Goal: Task Accomplishment & Management: Manage account settings

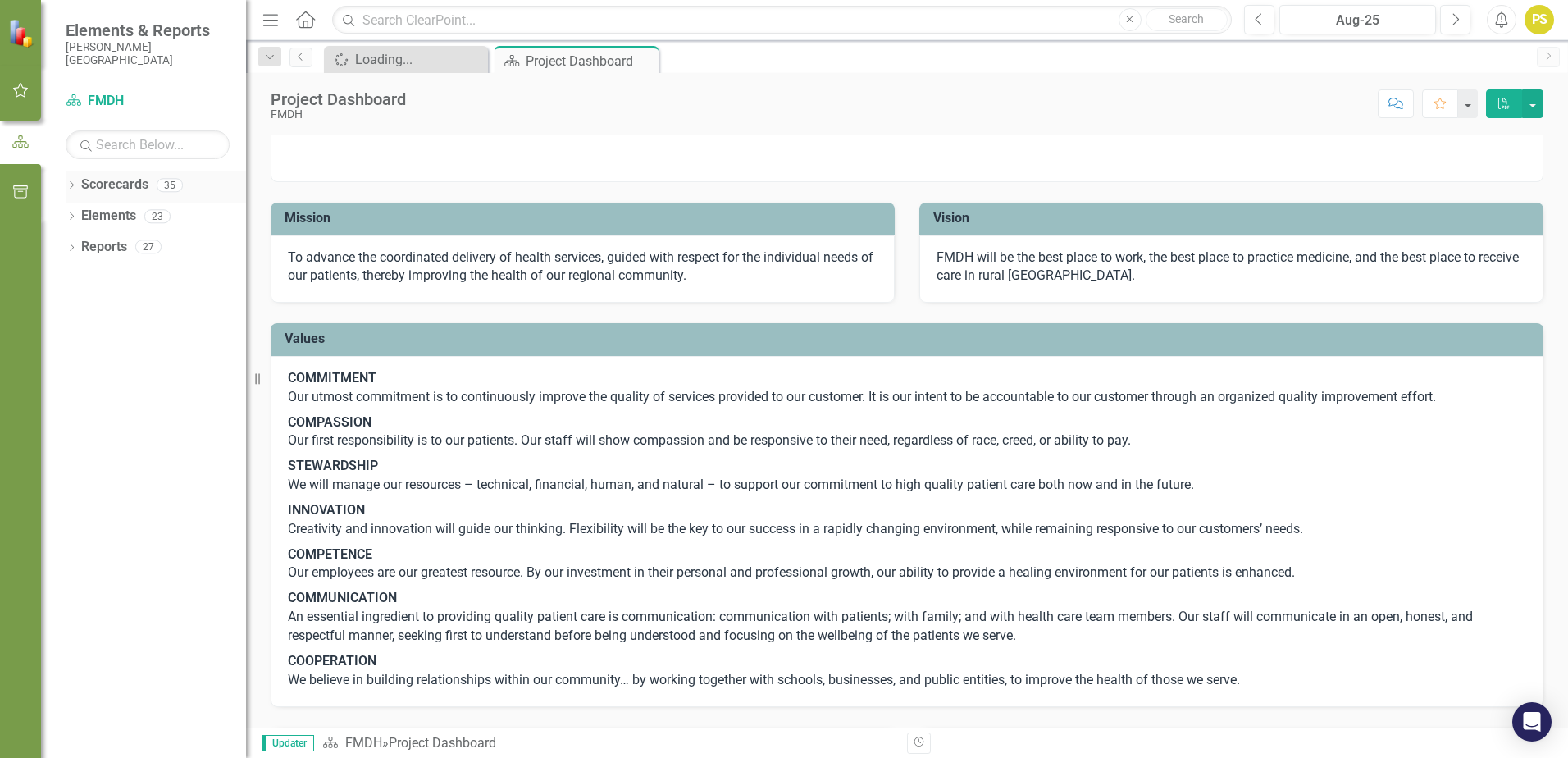
click at [70, 188] on icon "Dropdown" at bounding box center [72, 186] width 12 height 9
click at [121, 219] on link "FMDH" at bounding box center [168, 216] width 156 height 19
click at [81, 218] on icon "Dropdown" at bounding box center [80, 216] width 13 height 10
click at [122, 328] on div "Dropdown CFO" at bounding box center [168, 340] width 156 height 27
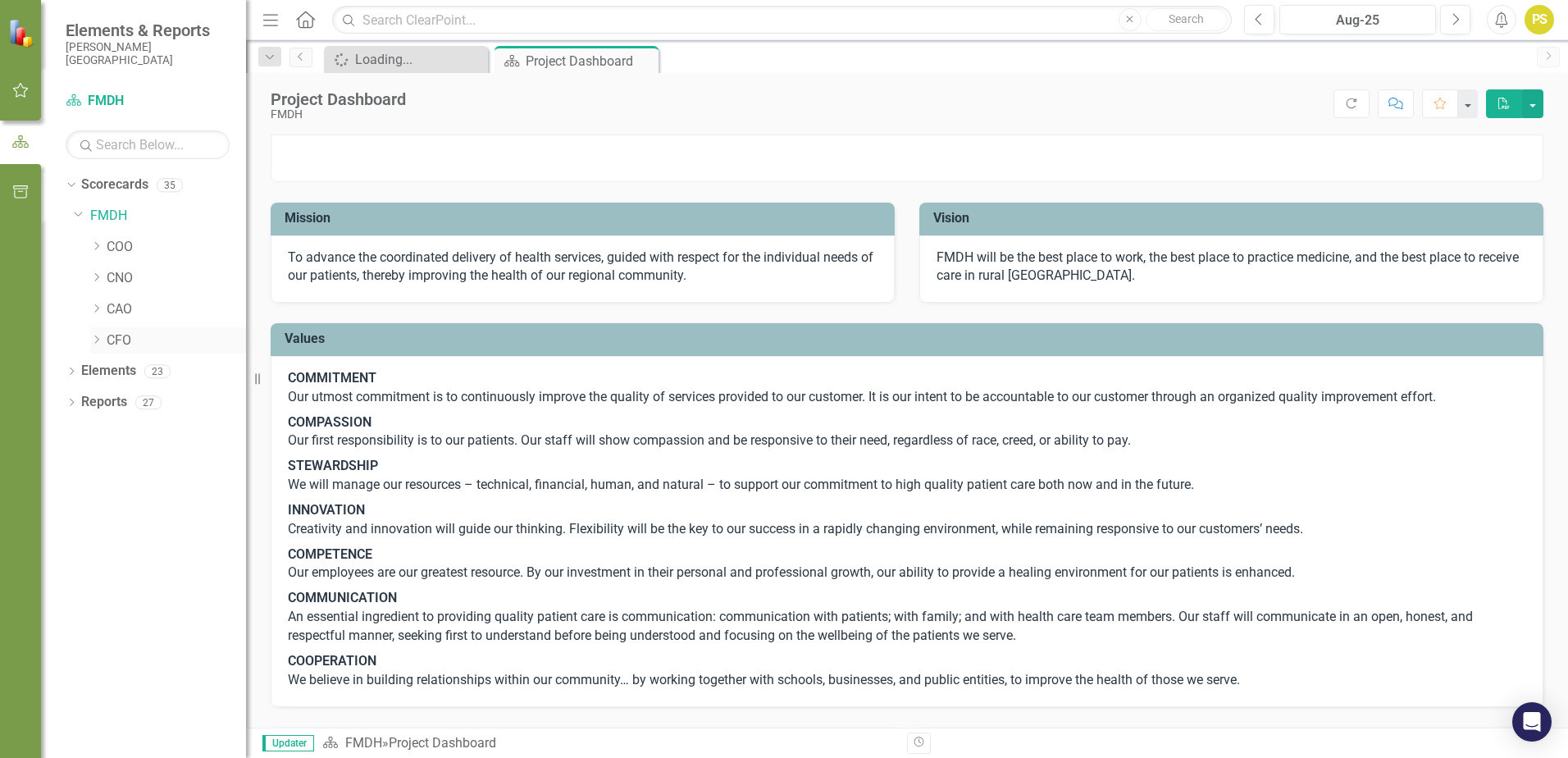
click at [109, 338] on link "CFO" at bounding box center [177, 340] width 140 height 19
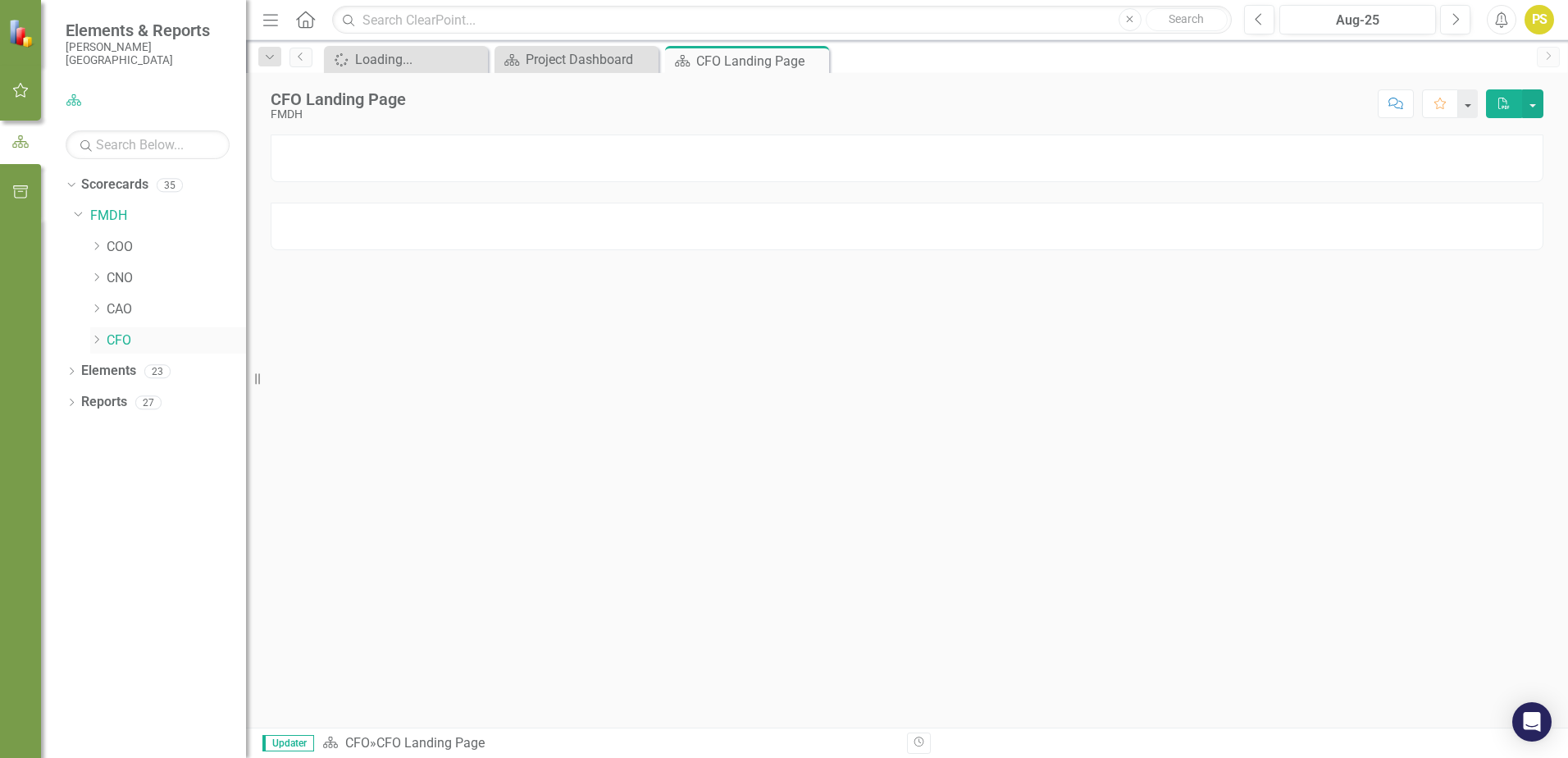
click at [109, 338] on link "CFO" at bounding box center [177, 340] width 140 height 19
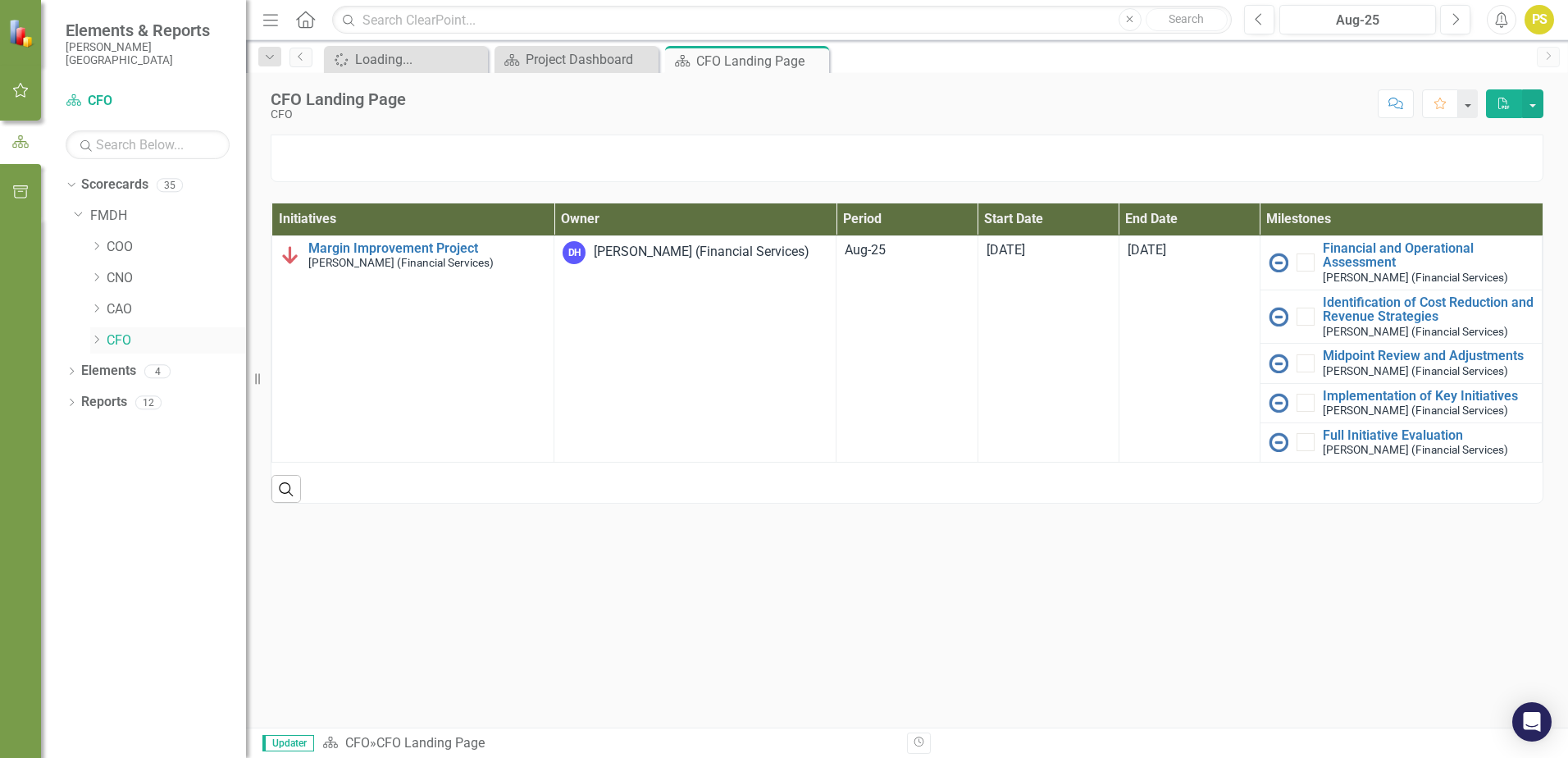
click at [96, 340] on icon "Dropdown" at bounding box center [96, 339] width 13 height 10
click at [147, 435] on link "Patient Access" at bounding box center [184, 433] width 123 height 19
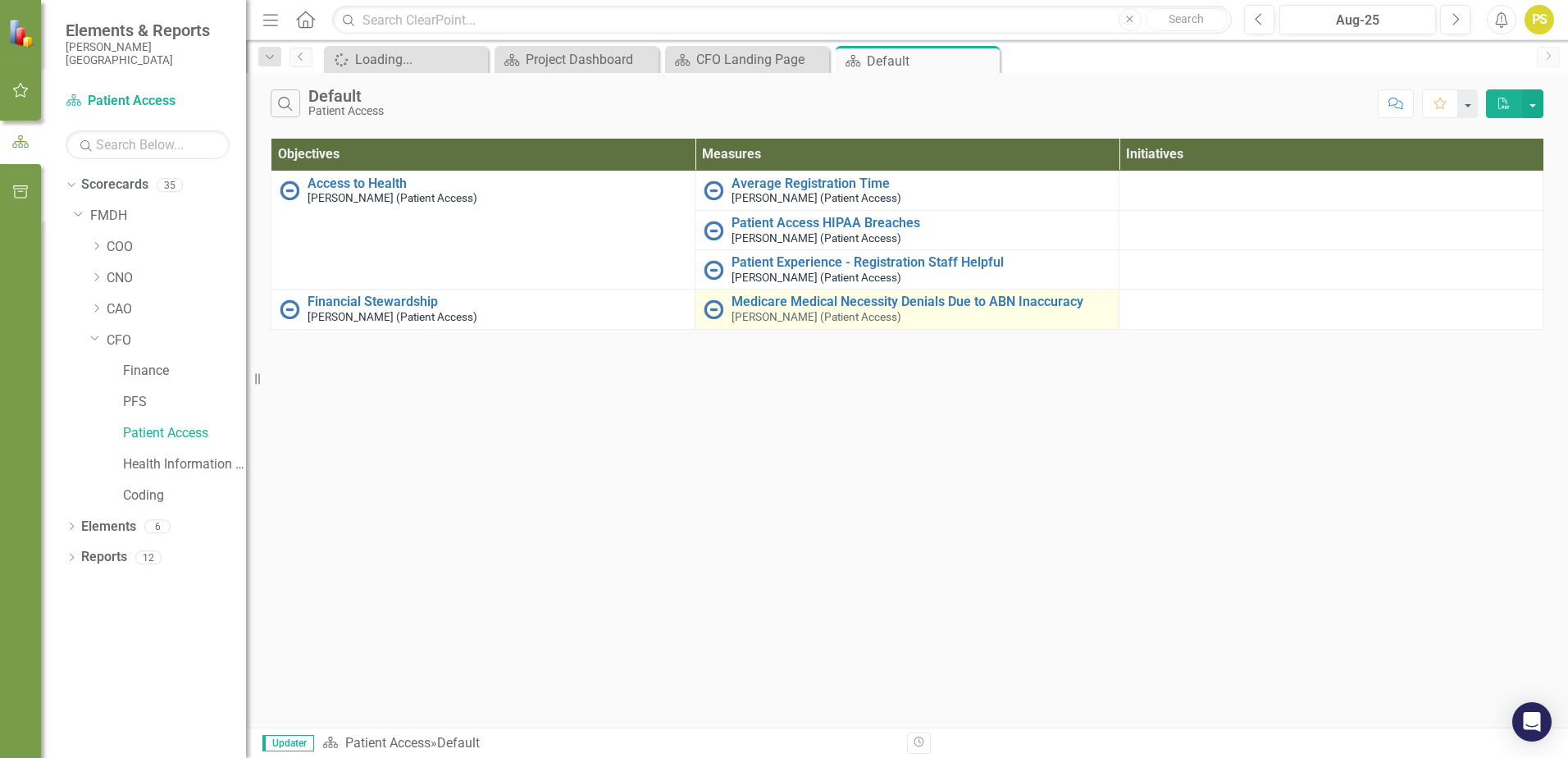
click at [713, 313] on img at bounding box center [712, 308] width 19 height 19
click at [877, 307] on link "Medicare Medical Necessity Denials Due to ABN Inaccuracy" at bounding box center [920, 302] width 379 height 15
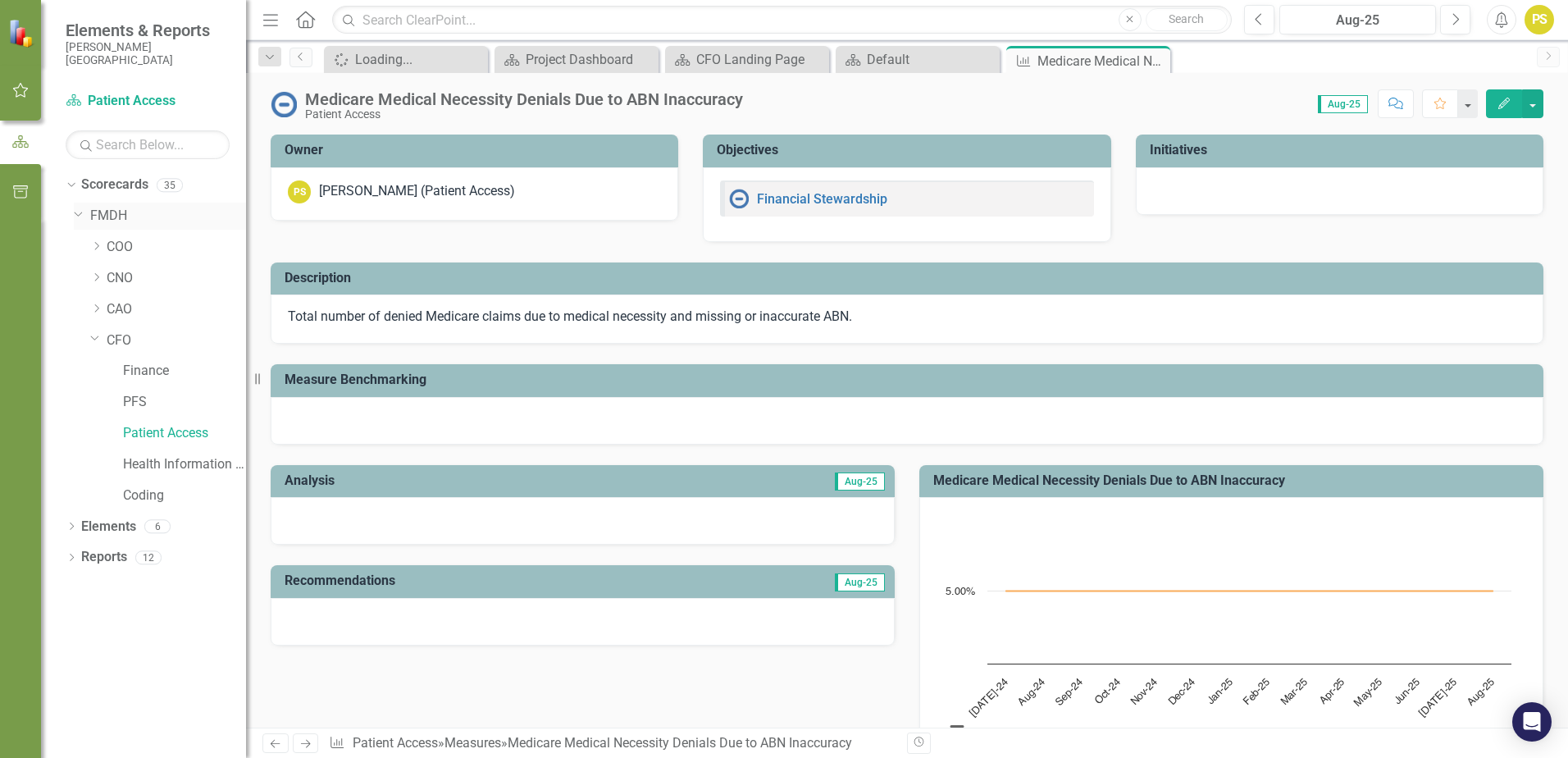
click at [117, 217] on link "FMDH" at bounding box center [168, 216] width 156 height 19
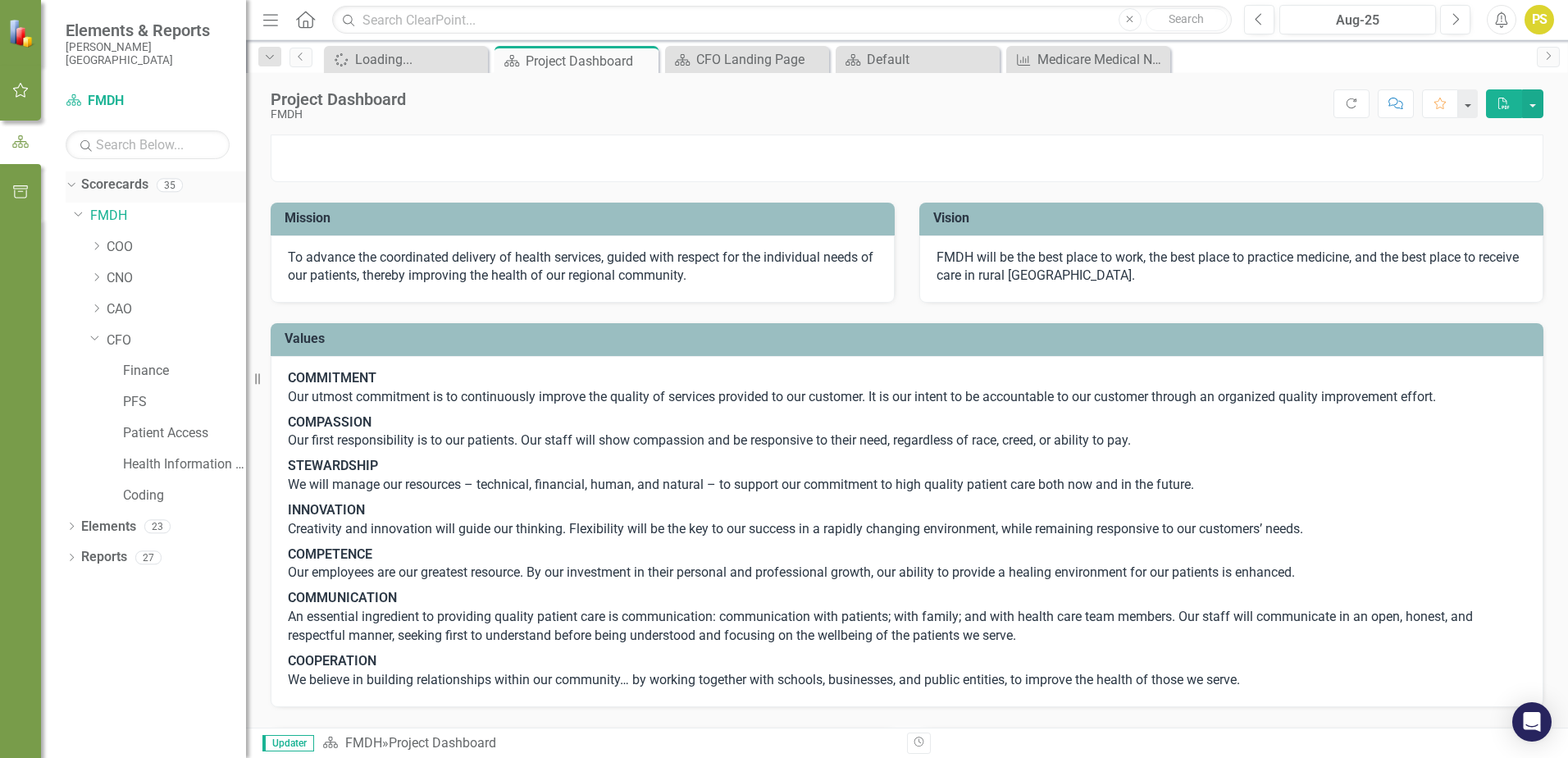
click at [115, 193] on link "Scorecards" at bounding box center [115, 184] width 67 height 19
click at [429, 70] on div "Spinner Loading... Close" at bounding box center [406, 60] width 164 height 27
click at [416, 56] on div "Loading..." at bounding box center [409, 59] width 109 height 20
click at [416, 56] on div "Loading..." at bounding box center [399, 61] width 88 height 20
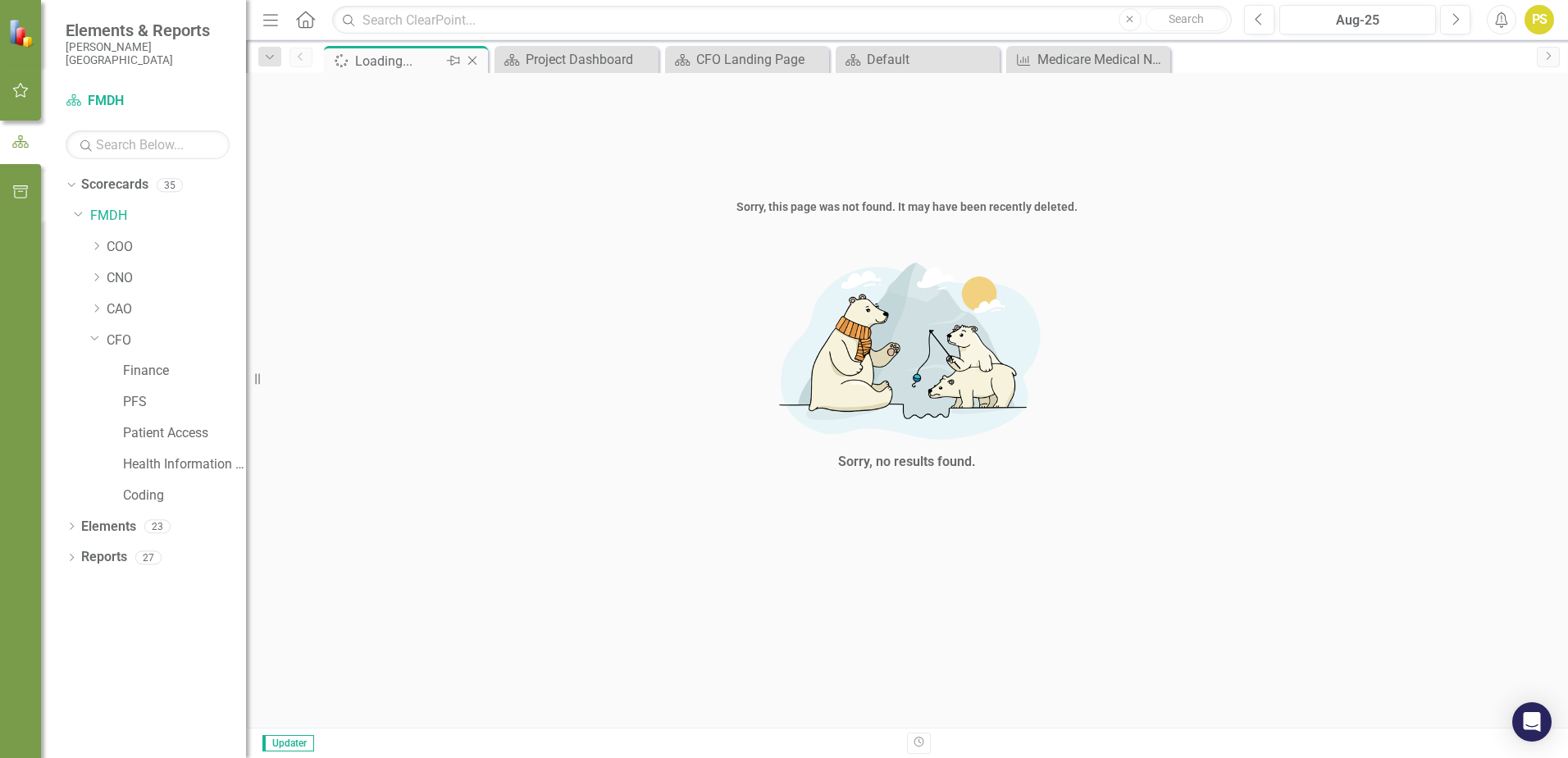
click at [300, 17] on icon at bounding box center [305, 19] width 19 height 17
click at [303, 18] on icon "Home" at bounding box center [305, 19] width 21 height 17
click at [554, 66] on div "Project Dashboard" at bounding box center [579, 59] width 109 height 20
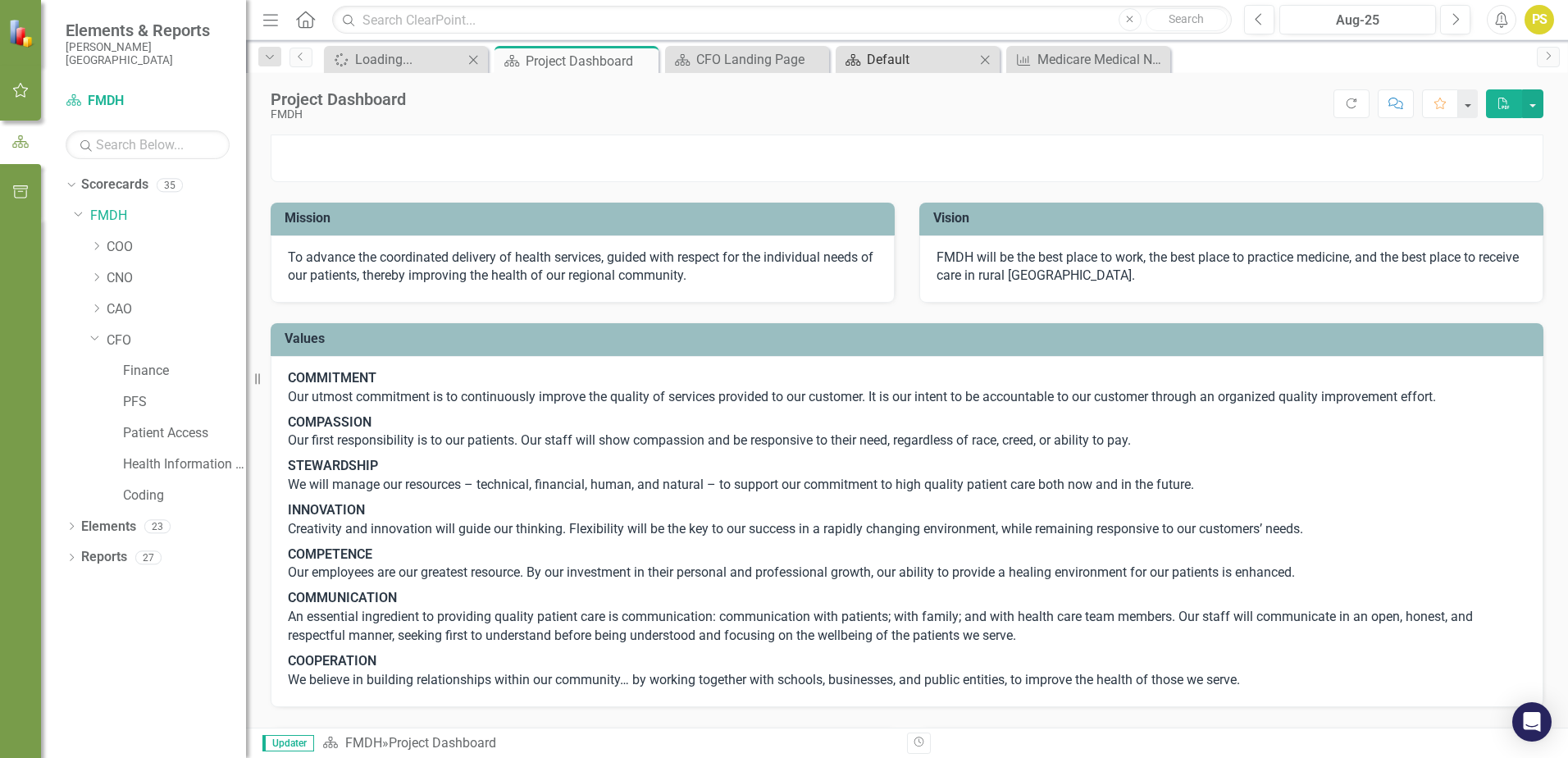
click at [915, 60] on div "Default" at bounding box center [920, 59] width 109 height 20
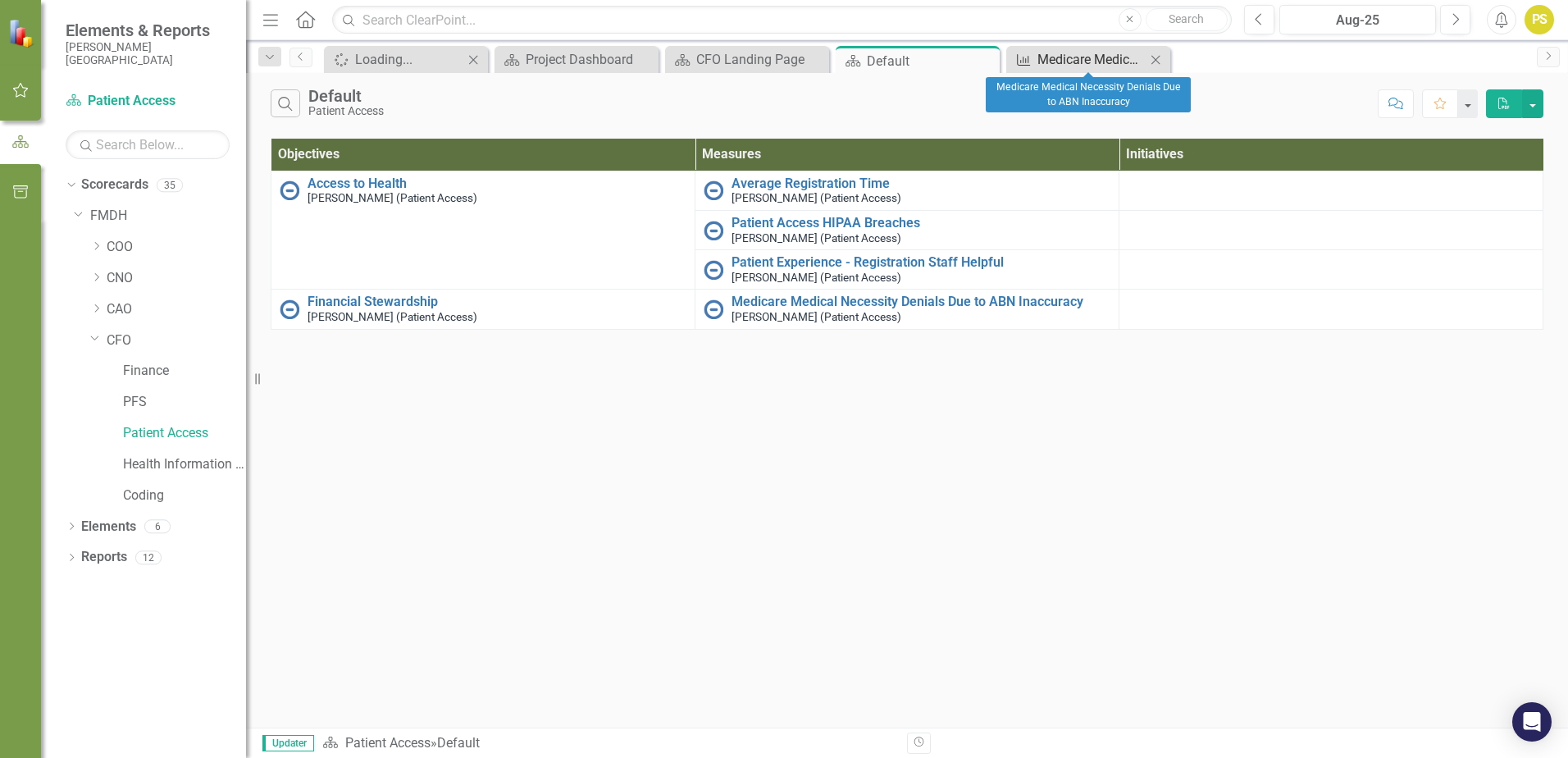
click at [1084, 56] on div "Medicare Medical Necessity Denials Due to ABN Inaccuracy" at bounding box center [1091, 59] width 109 height 20
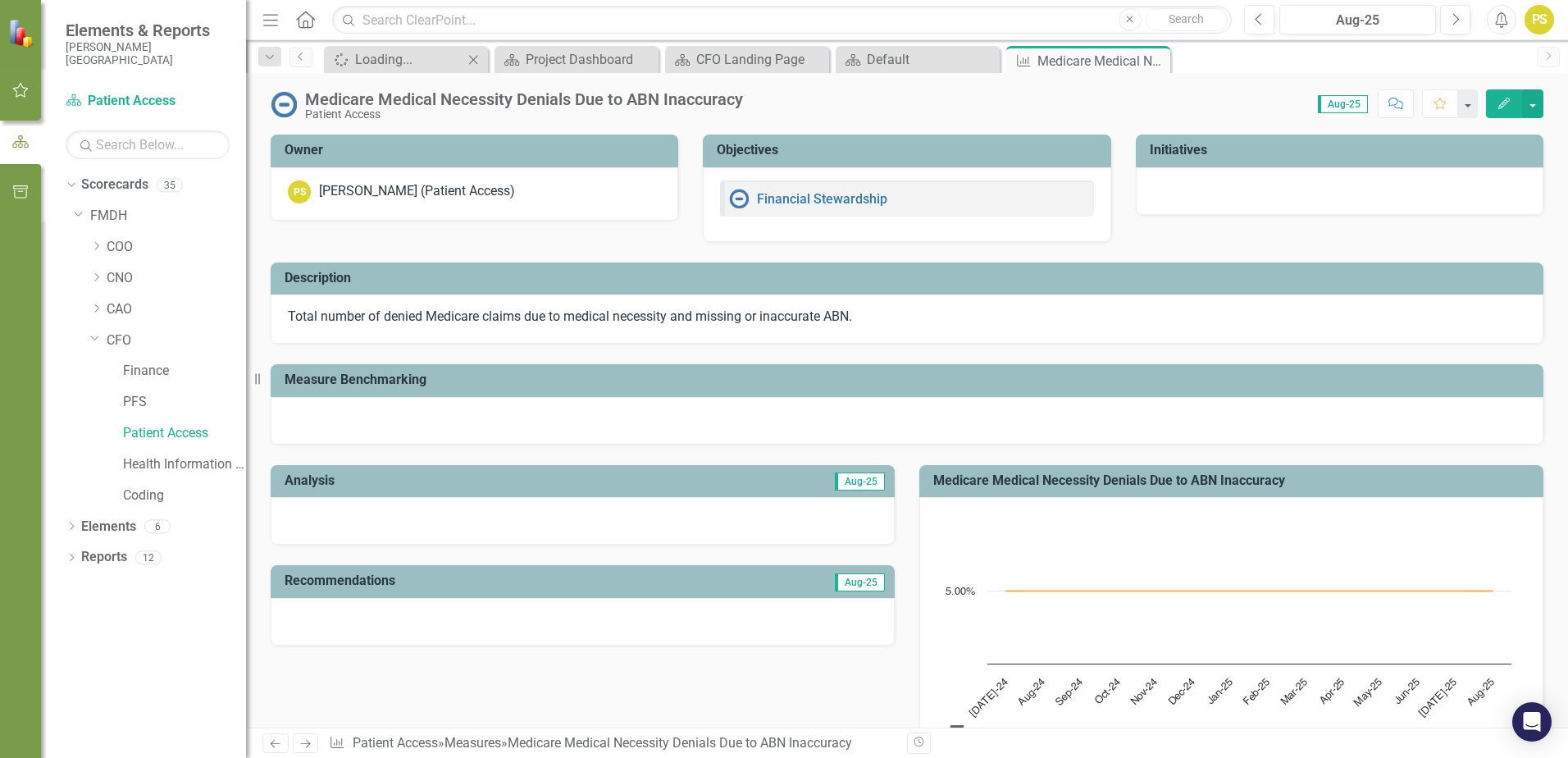
click at [733, 201] on img at bounding box center [739, 198] width 19 height 19
click at [795, 202] on link "Financial Stewardship" at bounding box center [822, 199] width 131 height 15
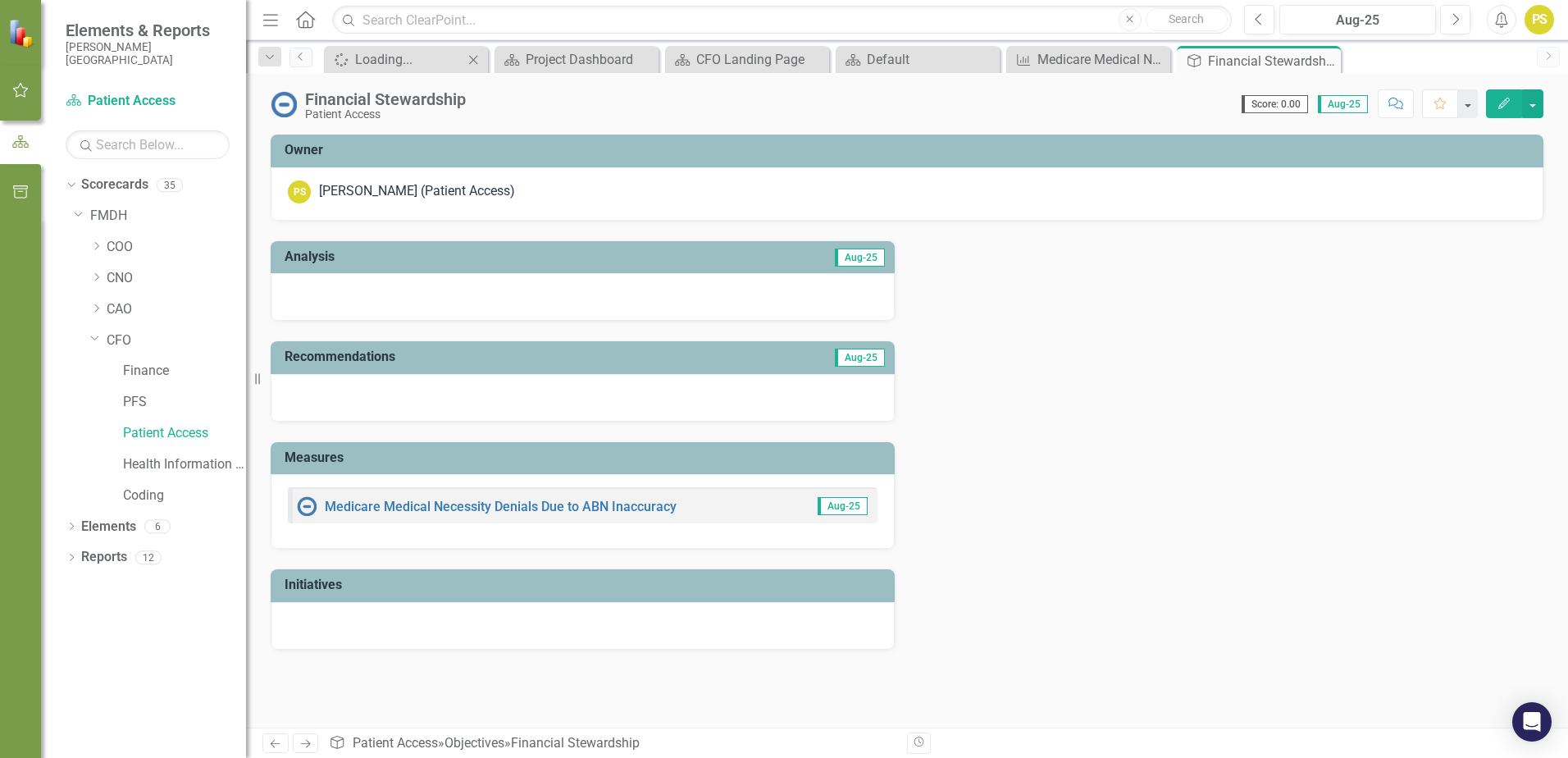
click at [472, 498] on div "Medicare Medical Necessity Denials Due to ABN Inaccuracy" at bounding box center [486, 505] width 380 height 19
click at [467, 509] on link "Medicare Medical Necessity Denials Due to ABN Inaccuracy" at bounding box center [501, 506] width 352 height 15
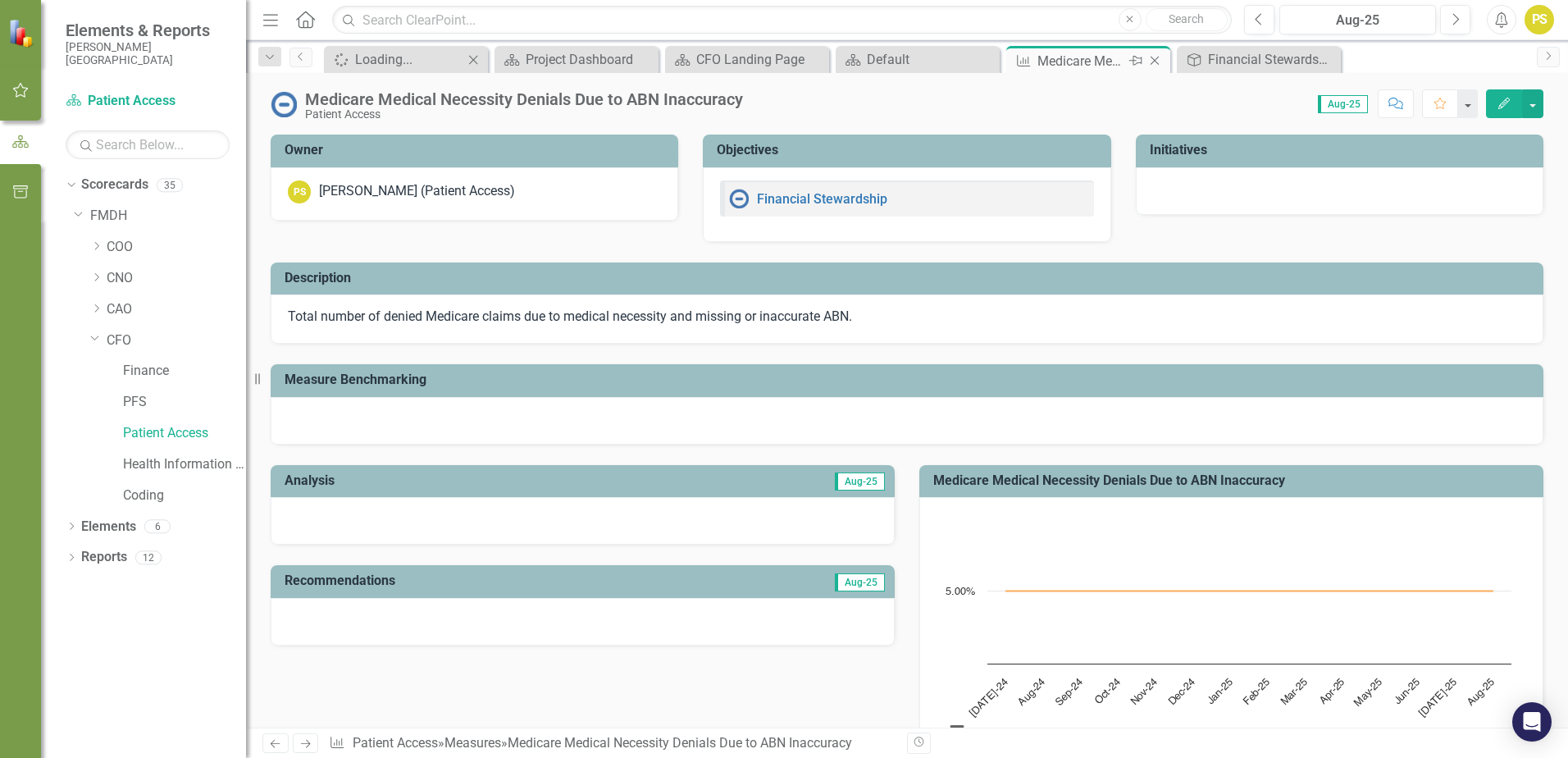
click at [1153, 63] on icon "Close" at bounding box center [1154, 61] width 16 height 13
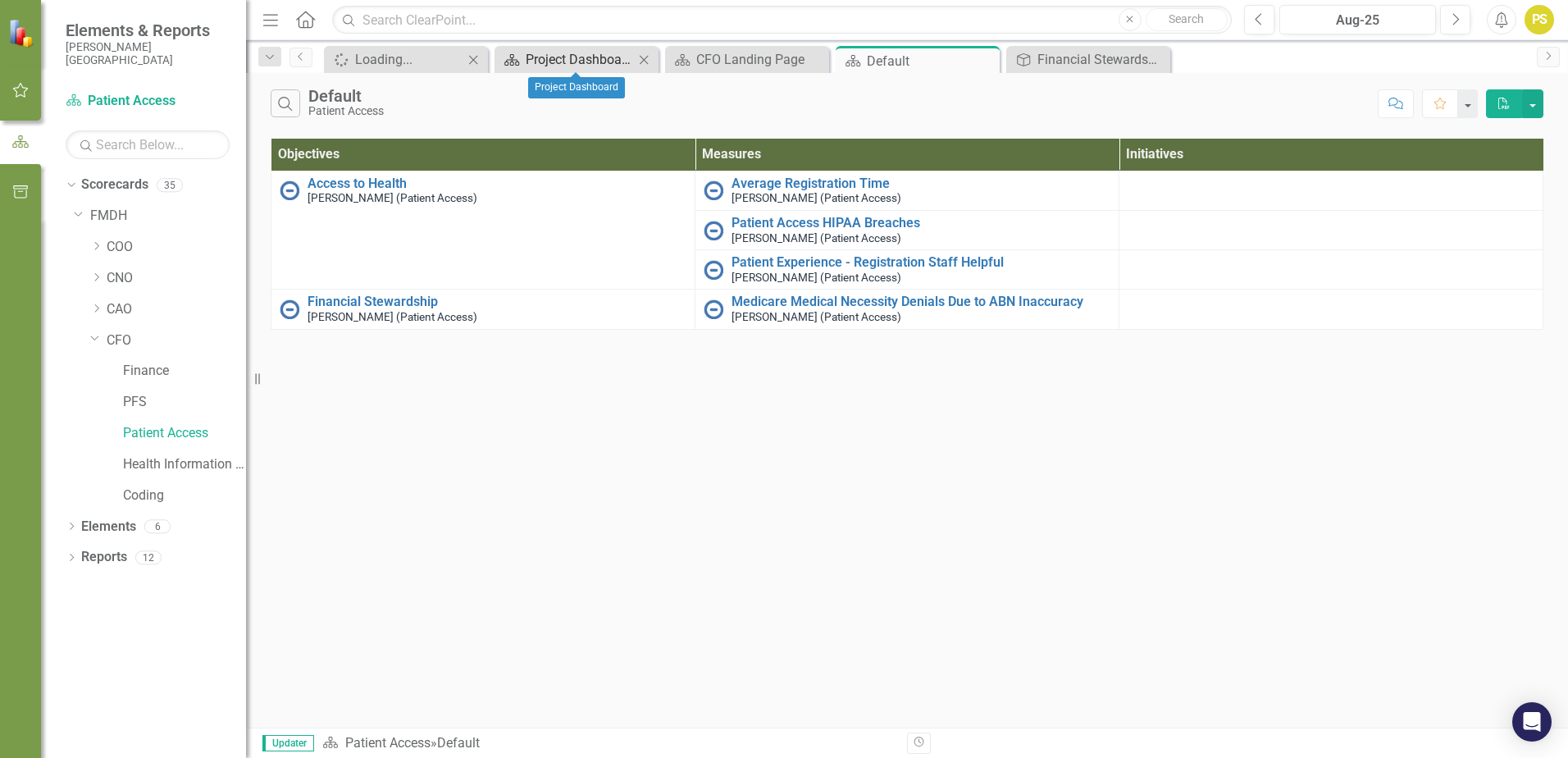
click at [596, 57] on div "Project Dashboard" at bounding box center [579, 59] width 109 height 20
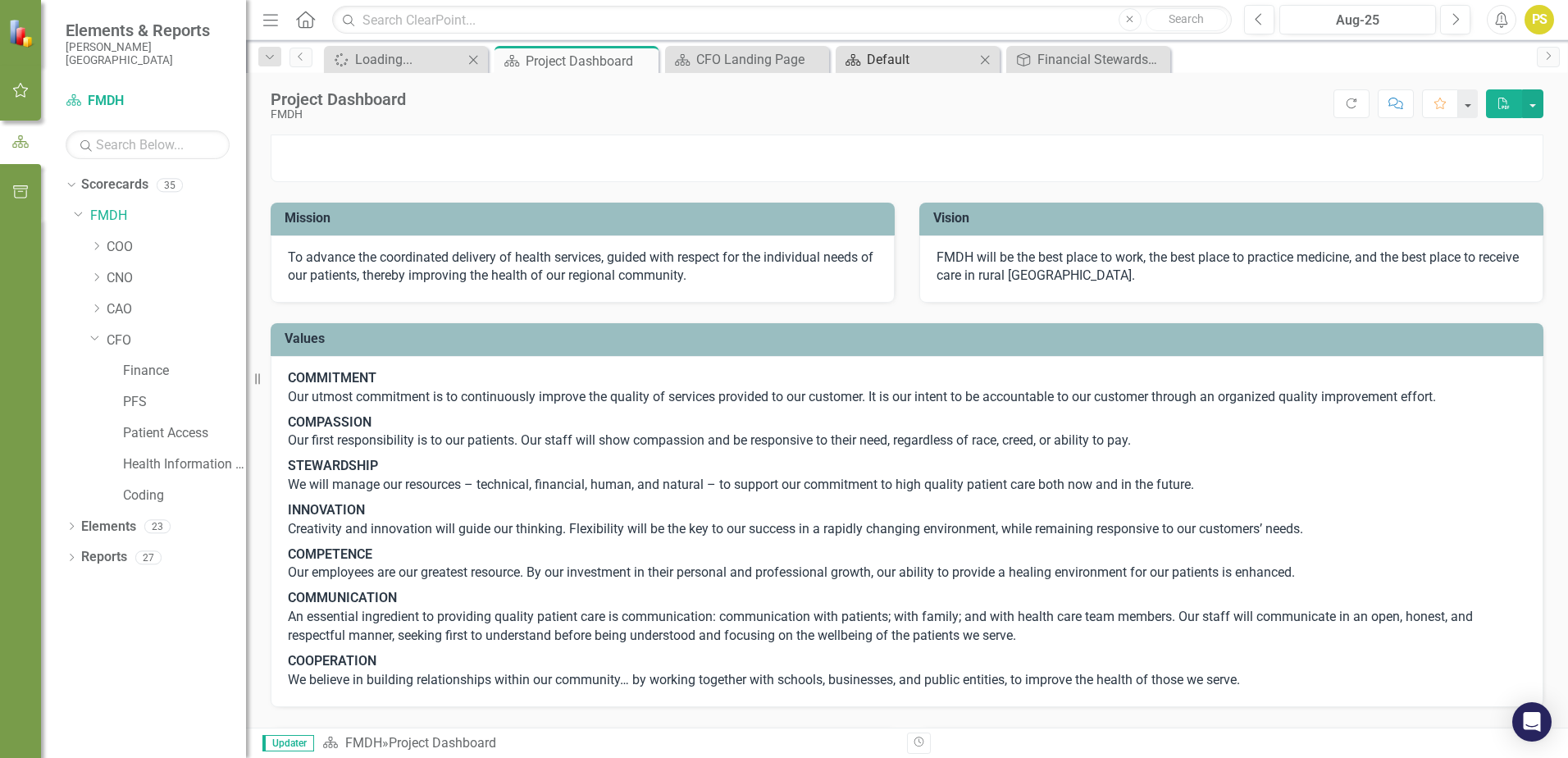
click at [889, 64] on div "Default" at bounding box center [920, 59] width 109 height 20
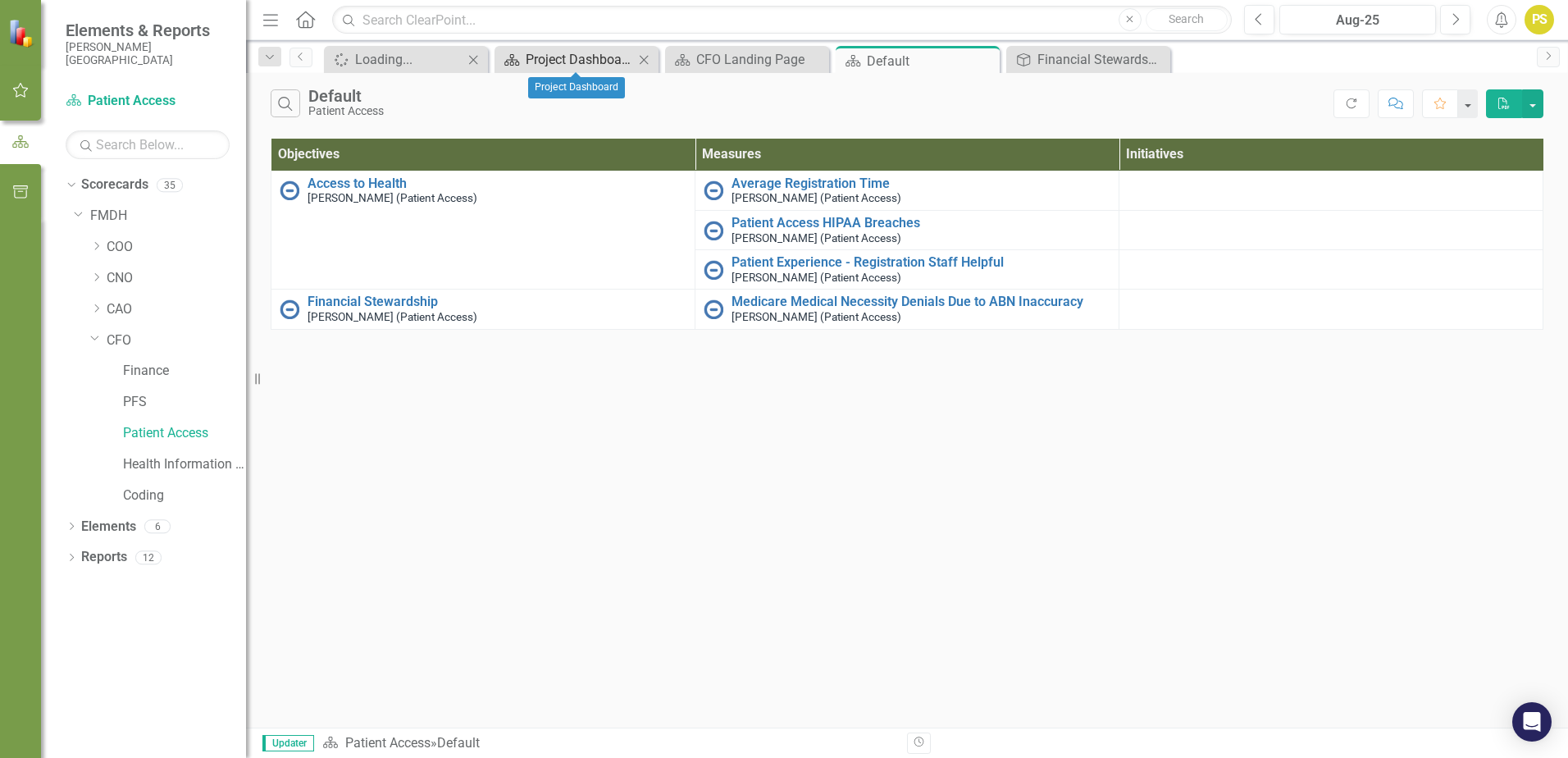
click at [569, 60] on div "Project Dashboard" at bounding box center [579, 59] width 109 height 20
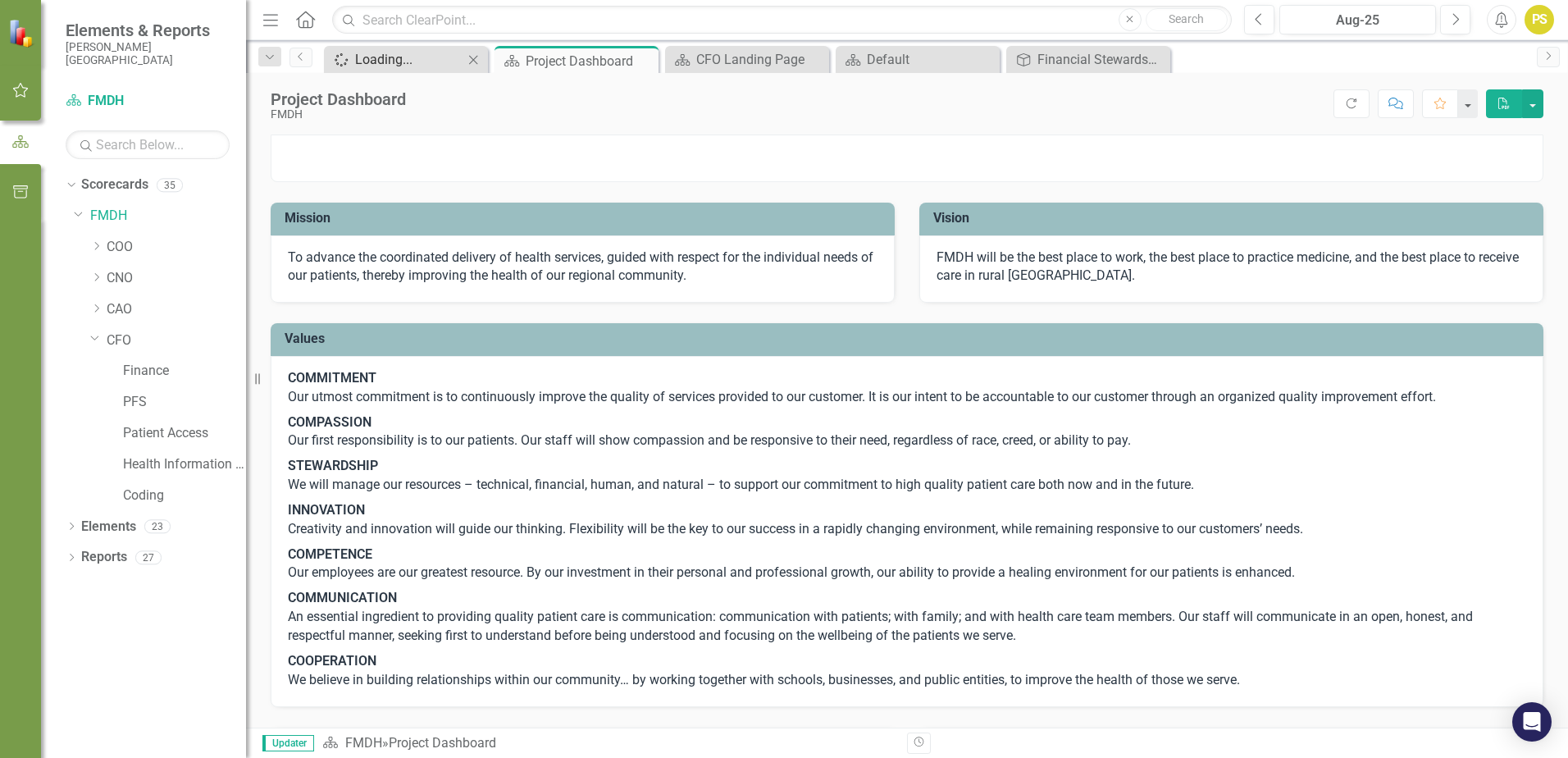
click at [427, 56] on div "Loading..." at bounding box center [409, 59] width 109 height 20
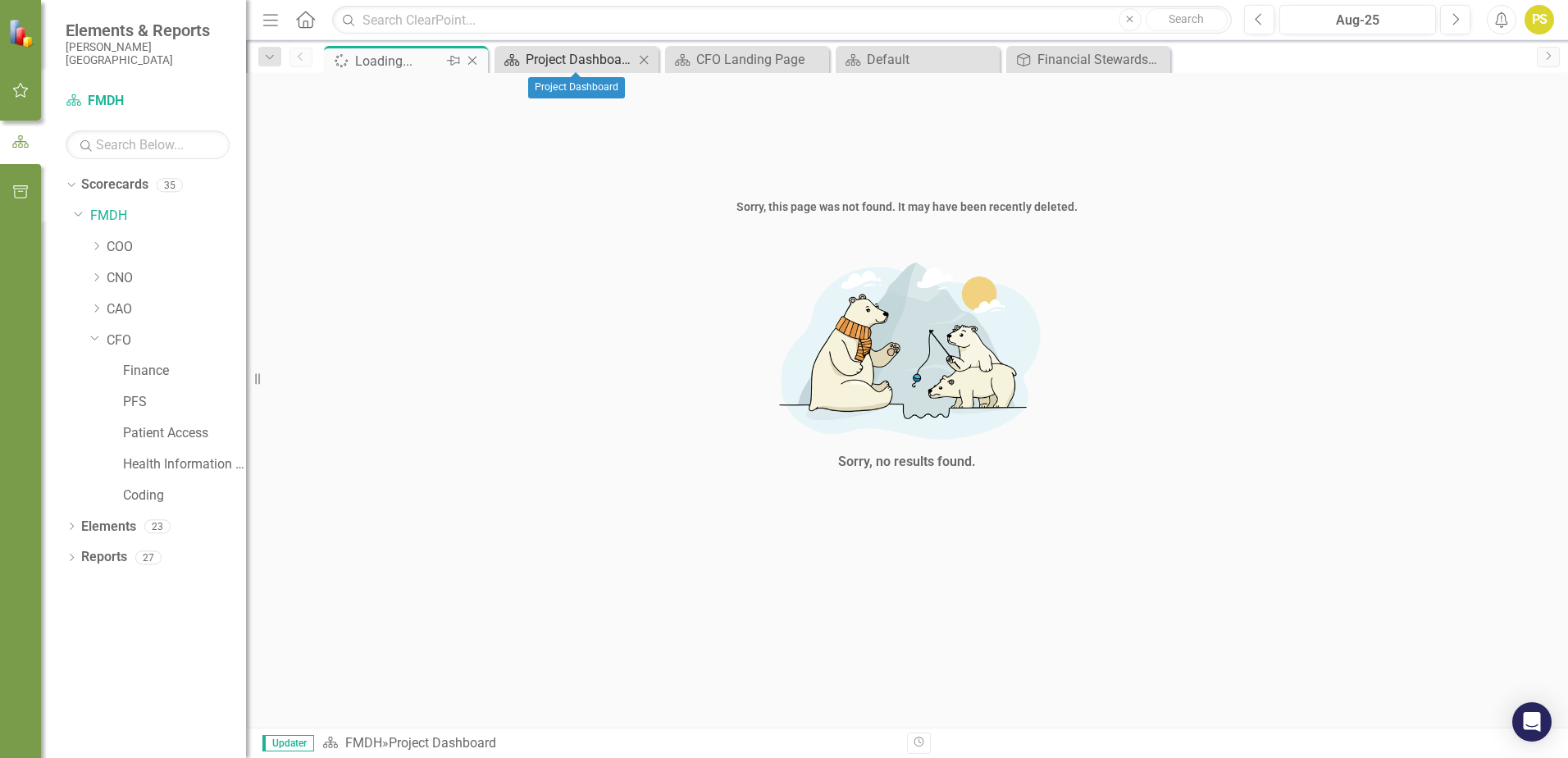
click at [606, 61] on div "Project Dashboard" at bounding box center [579, 59] width 109 height 20
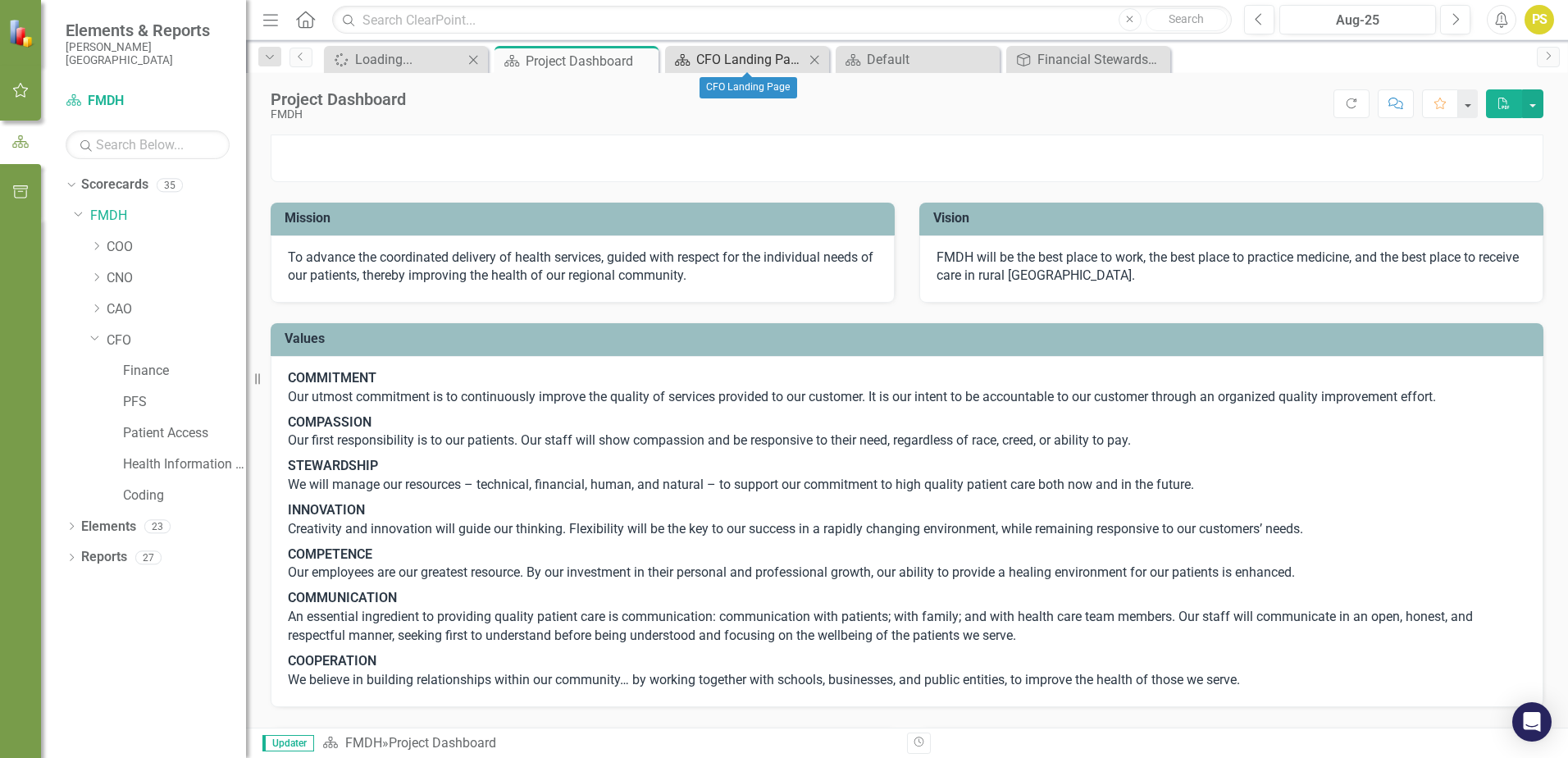
click at [724, 60] on div "CFO Landing Page" at bounding box center [750, 59] width 109 height 20
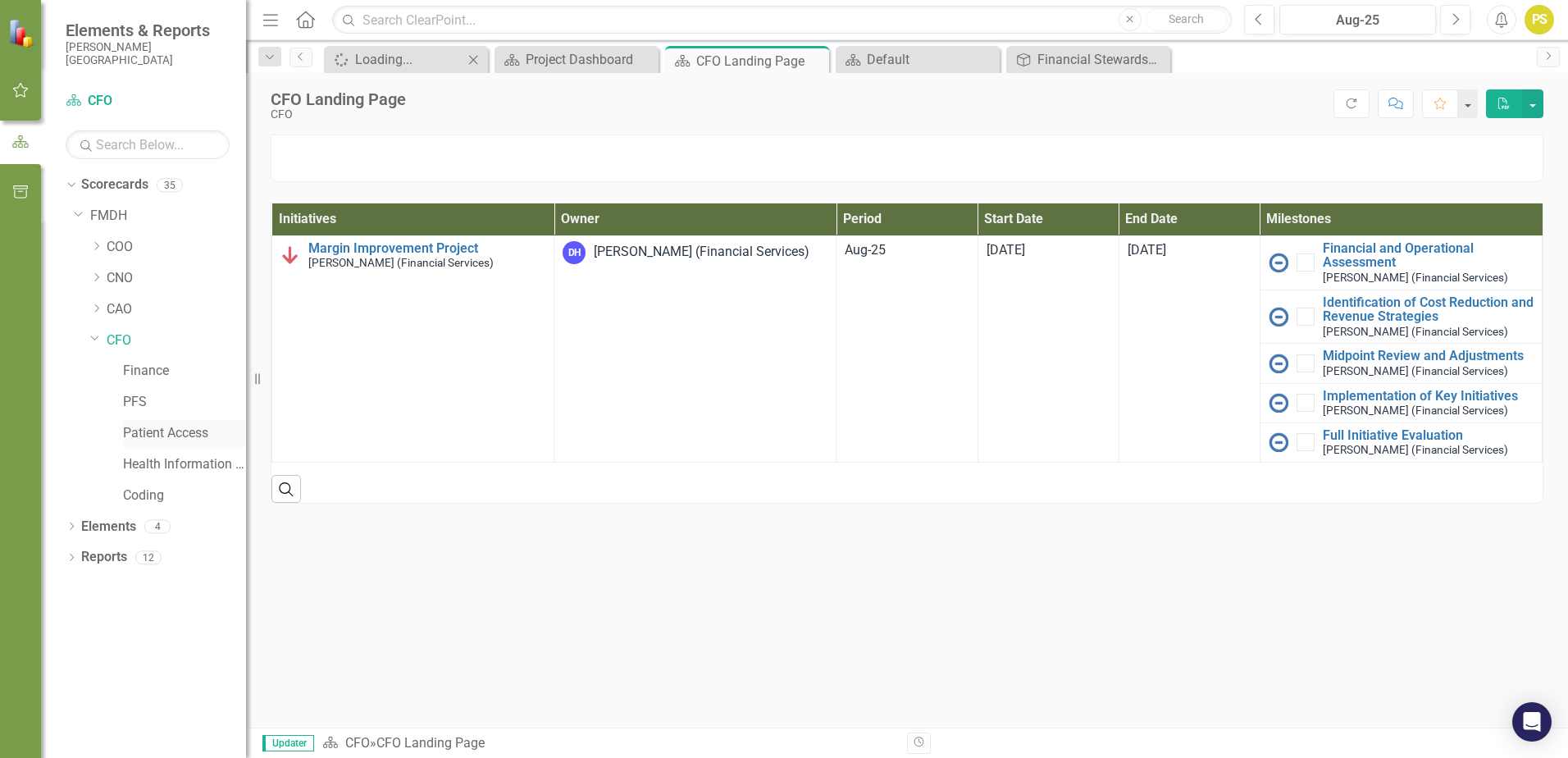
click at [163, 425] on link "Patient Access" at bounding box center [184, 433] width 123 height 19
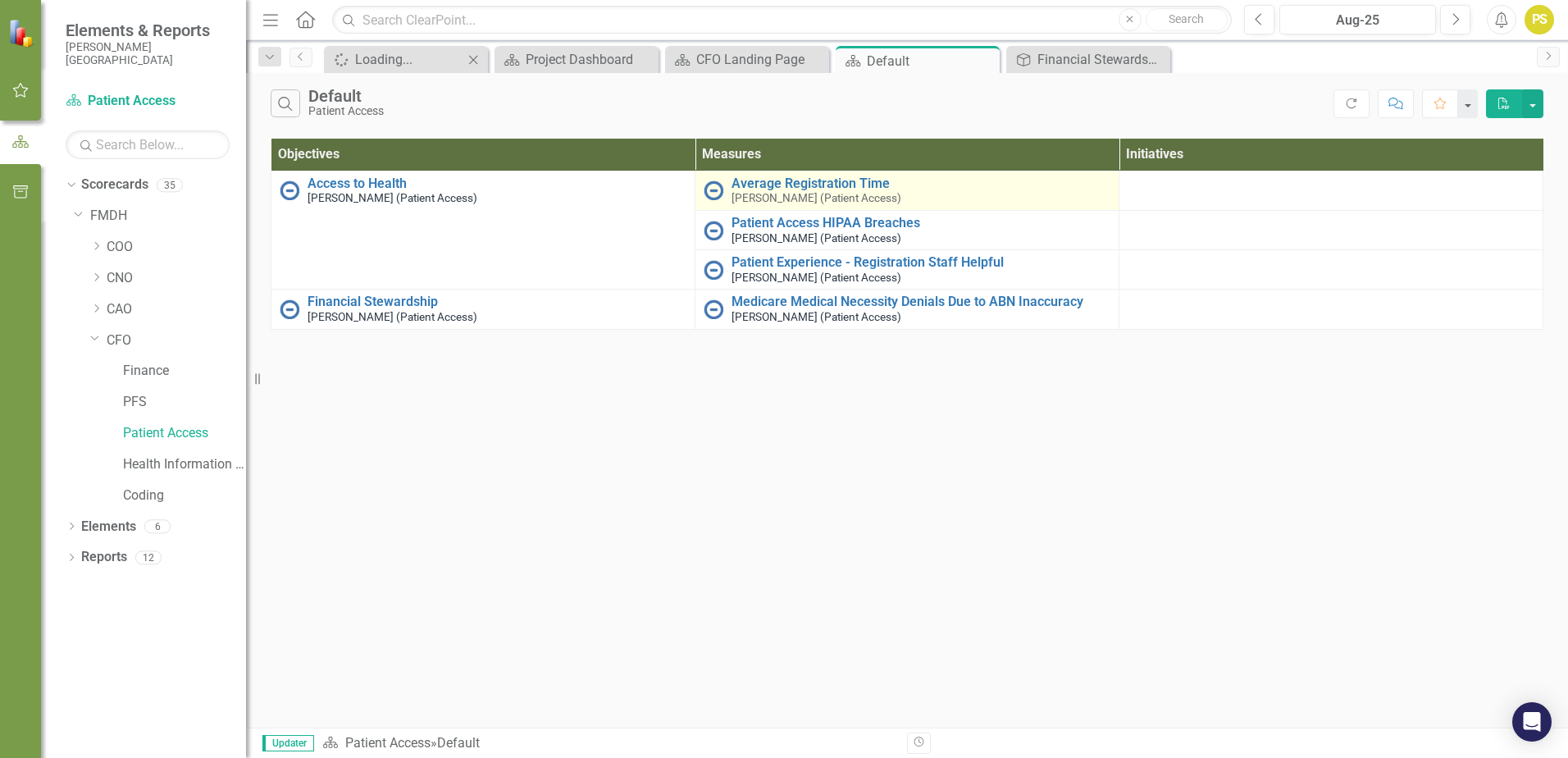
click at [713, 189] on img at bounding box center [712, 190] width 19 height 19
click at [759, 179] on link "Average Registration Time" at bounding box center [920, 184] width 379 height 15
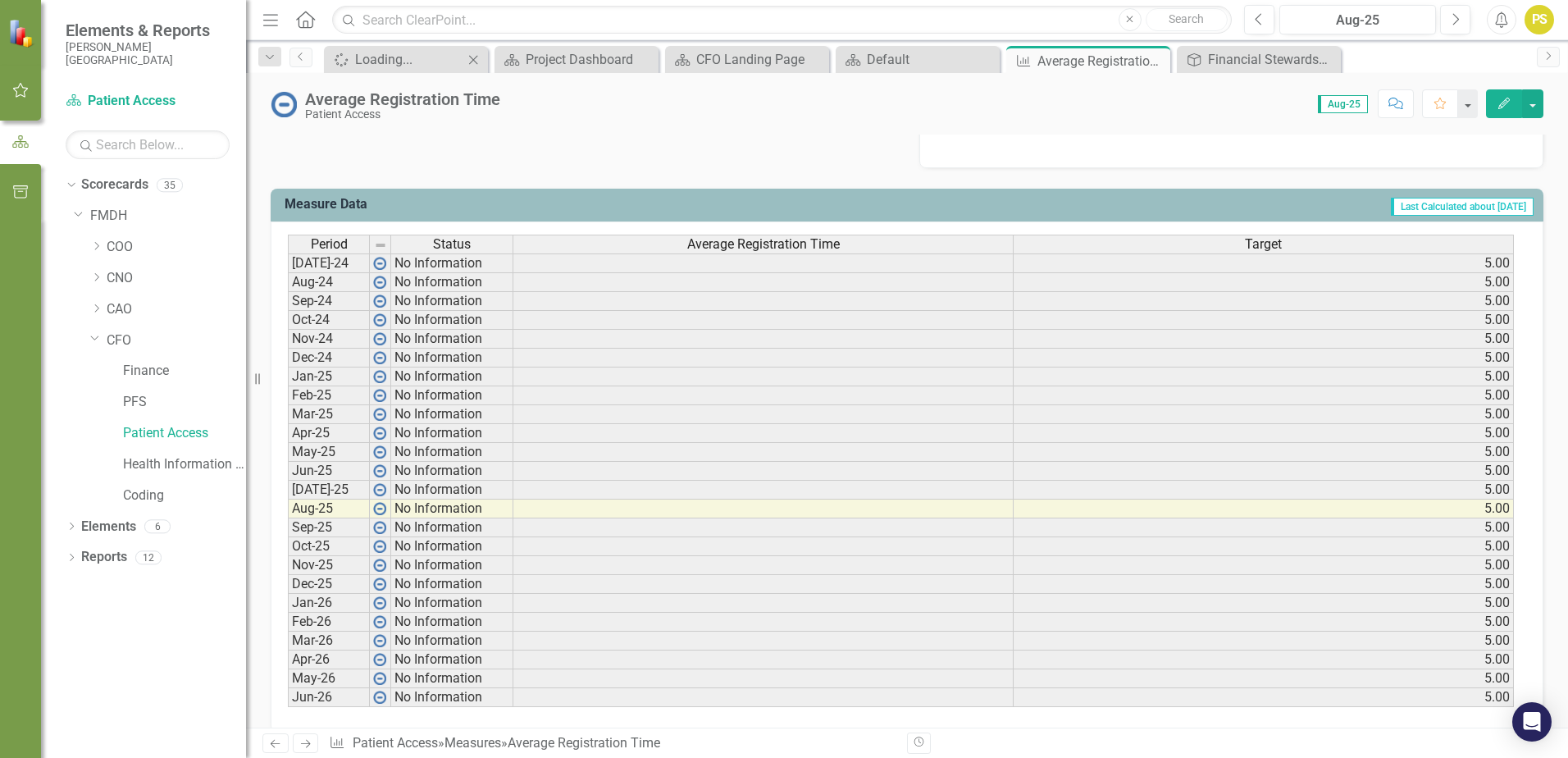
scroll to position [627, 0]
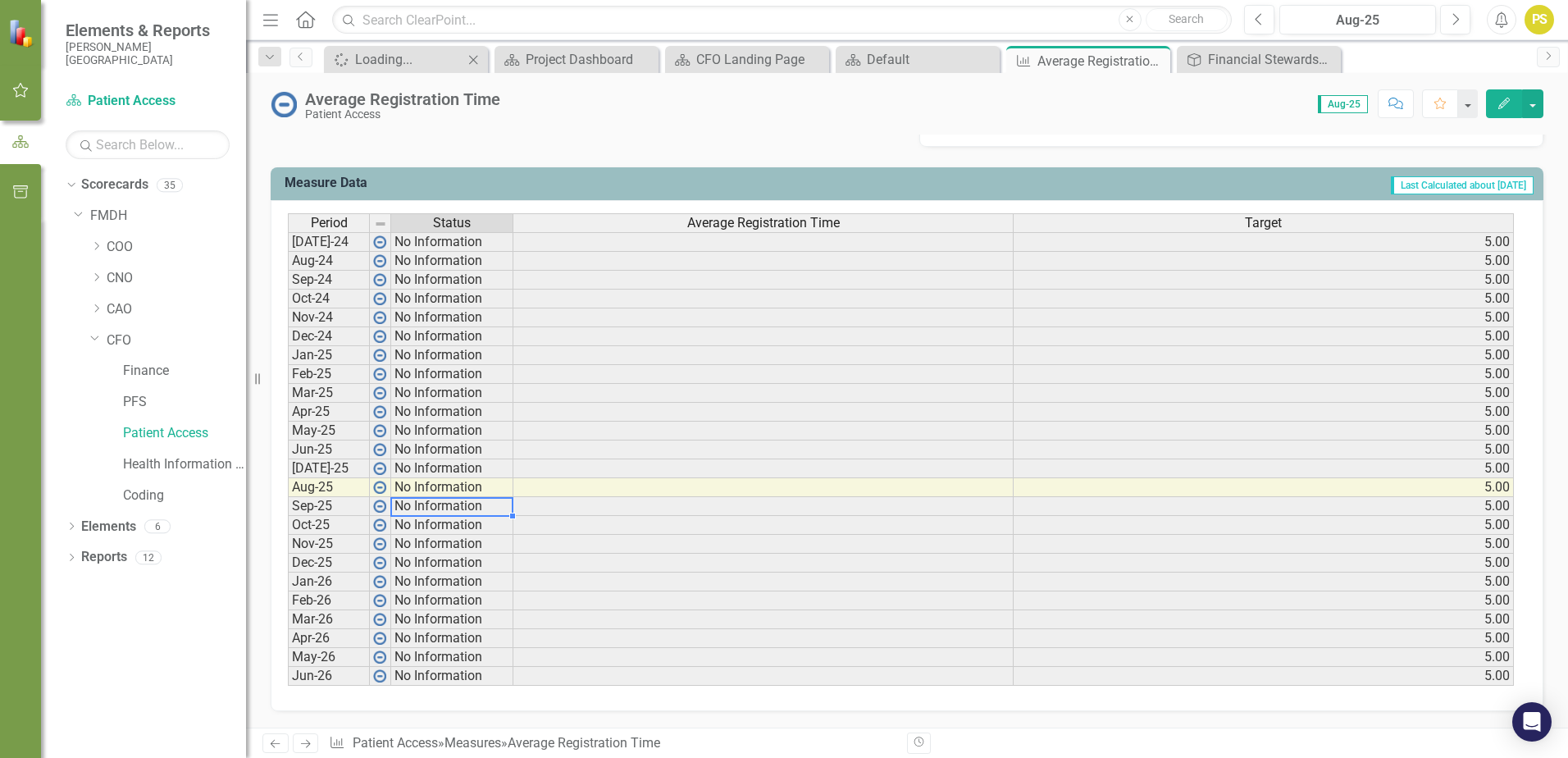
click at [403, 501] on td "No Information" at bounding box center [451, 506] width 122 height 19
click at [16, 88] on icon "button" at bounding box center [21, 90] width 15 height 15
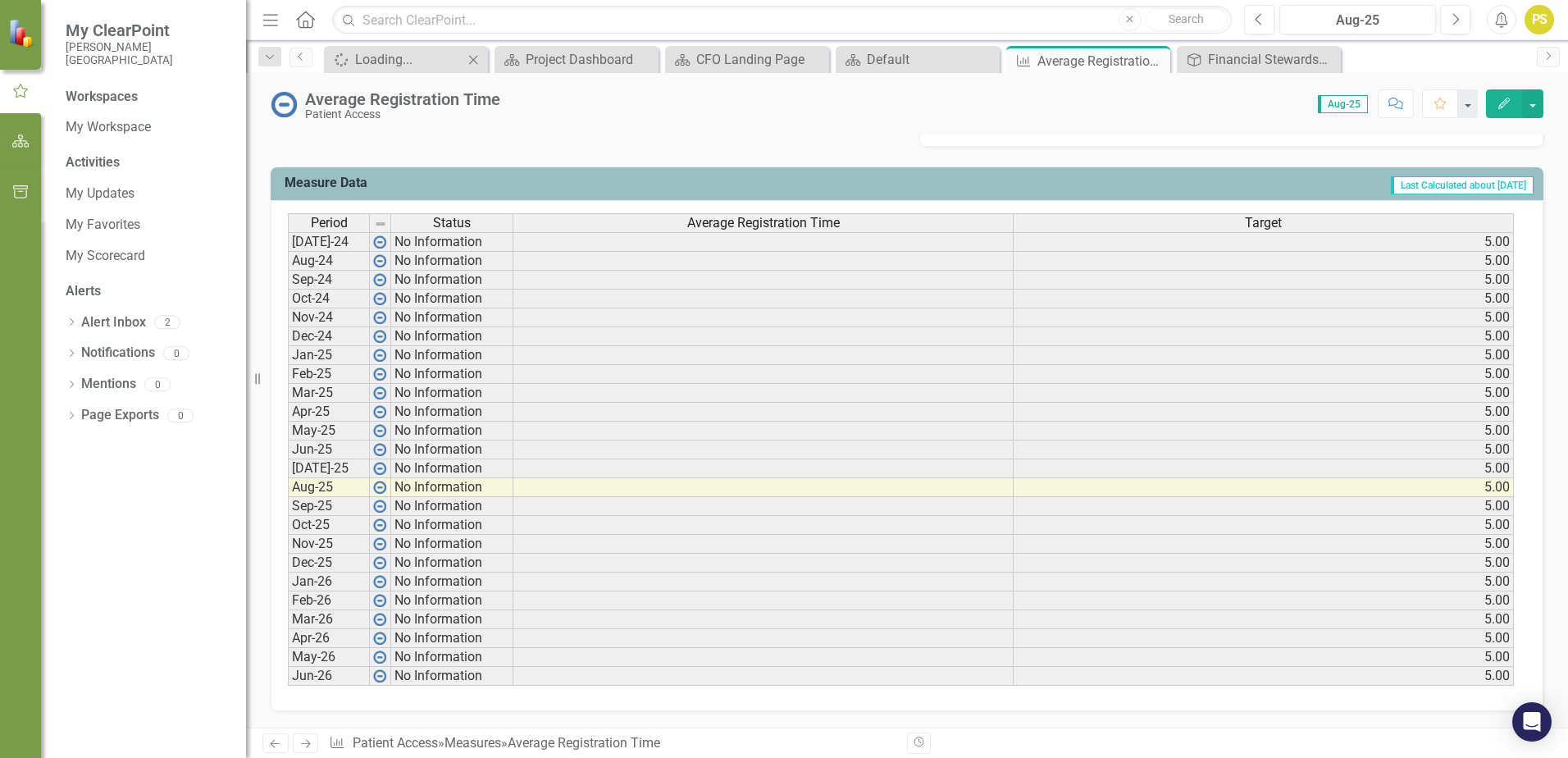
click at [91, 105] on div "Workspaces" at bounding box center [102, 97] width 72 height 19
click at [83, 90] on div "Workspaces" at bounding box center [102, 97] width 72 height 19
click at [93, 100] on div "Workspaces" at bounding box center [102, 97] width 72 height 19
click at [109, 123] on link "My Workspace" at bounding box center [147, 127] width 164 height 19
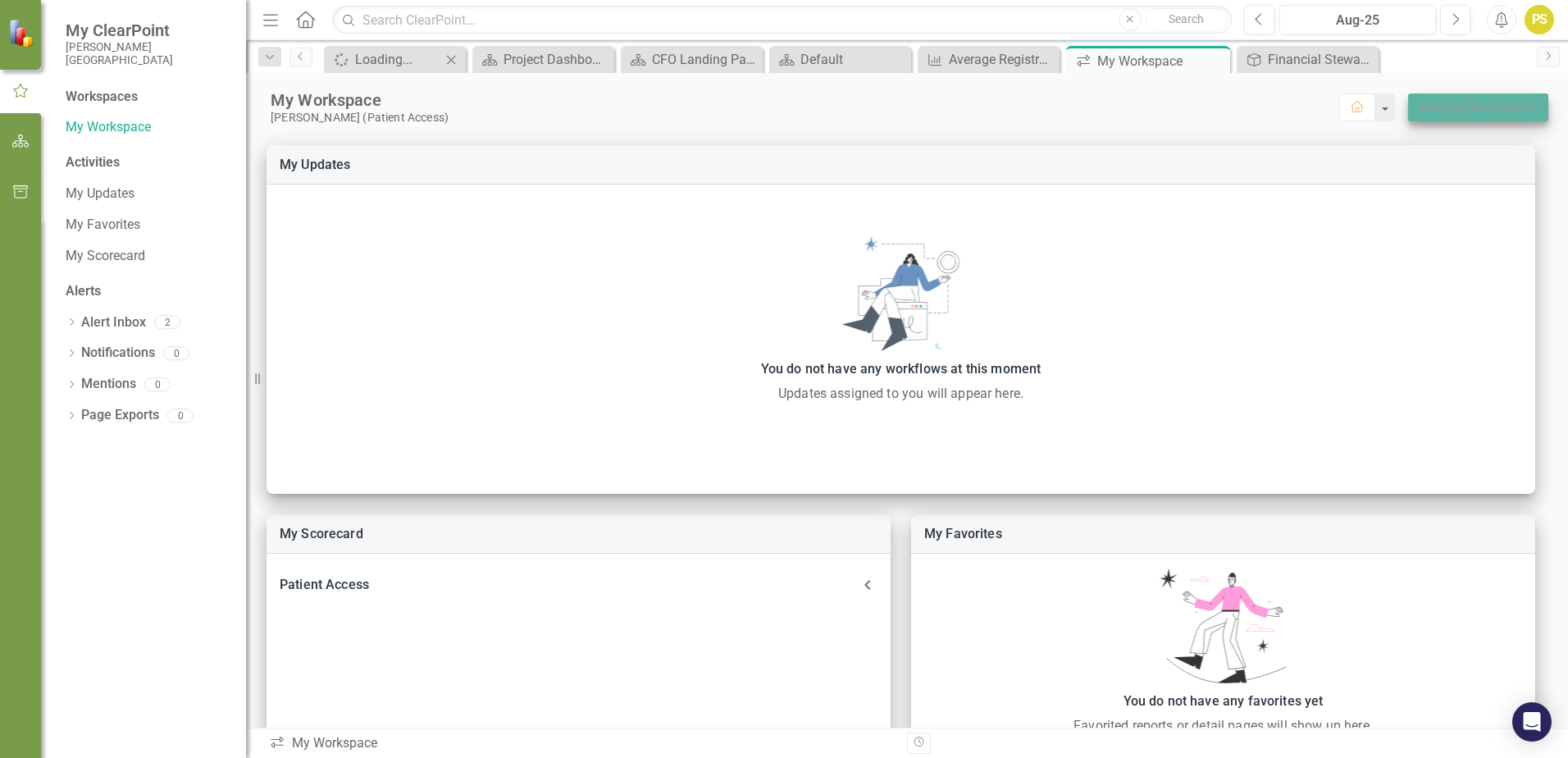
click at [1432, 113] on link "Manage Workspaces" at bounding box center [1477, 107] width 114 height 20
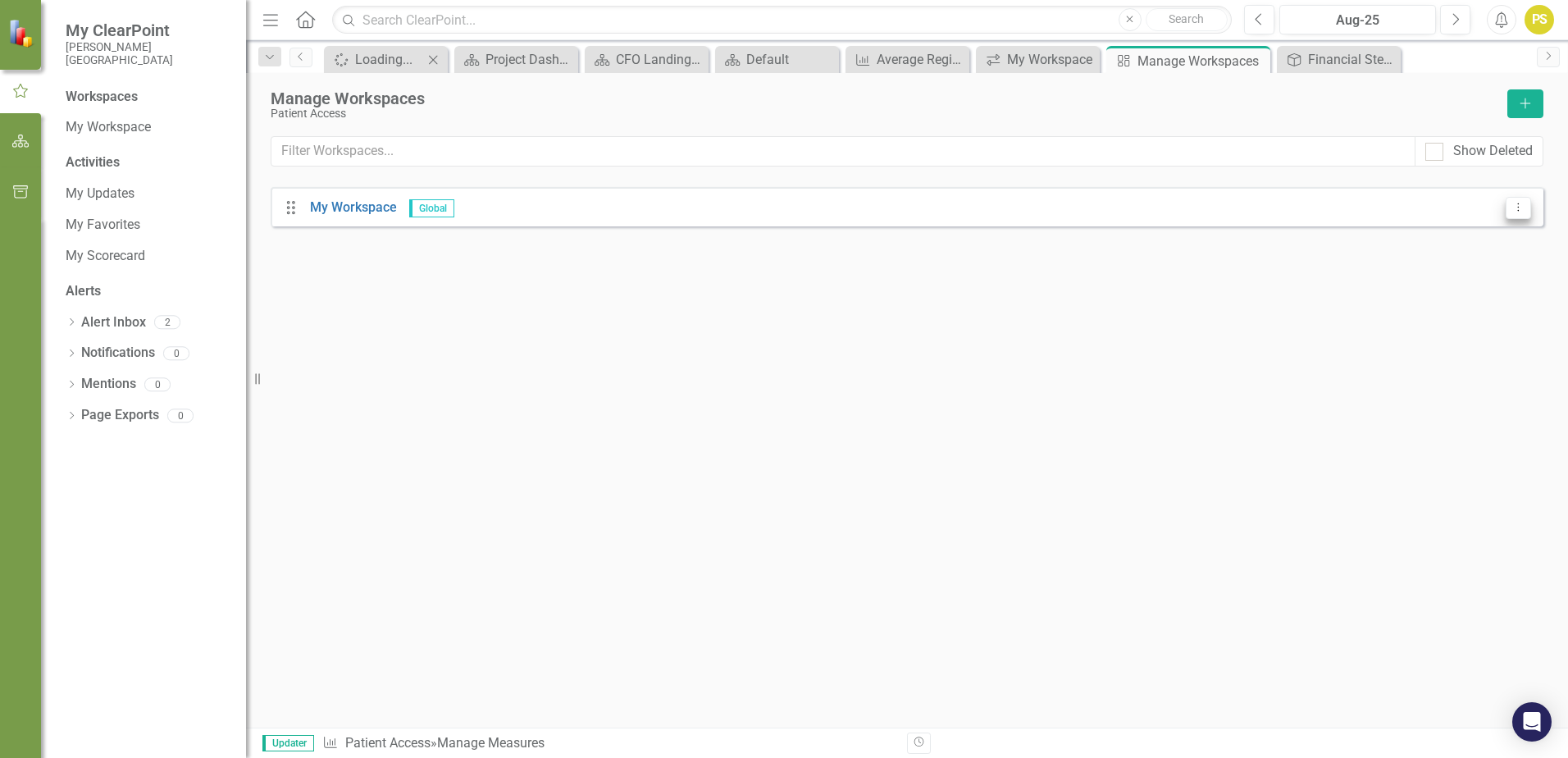
click at [1509, 207] on button "Dropdown Menu" at bounding box center [1518, 208] width 25 height 22
click at [296, 211] on icon "Drag" at bounding box center [291, 207] width 21 height 16
click at [339, 208] on link "My Workspace" at bounding box center [353, 207] width 87 height 15
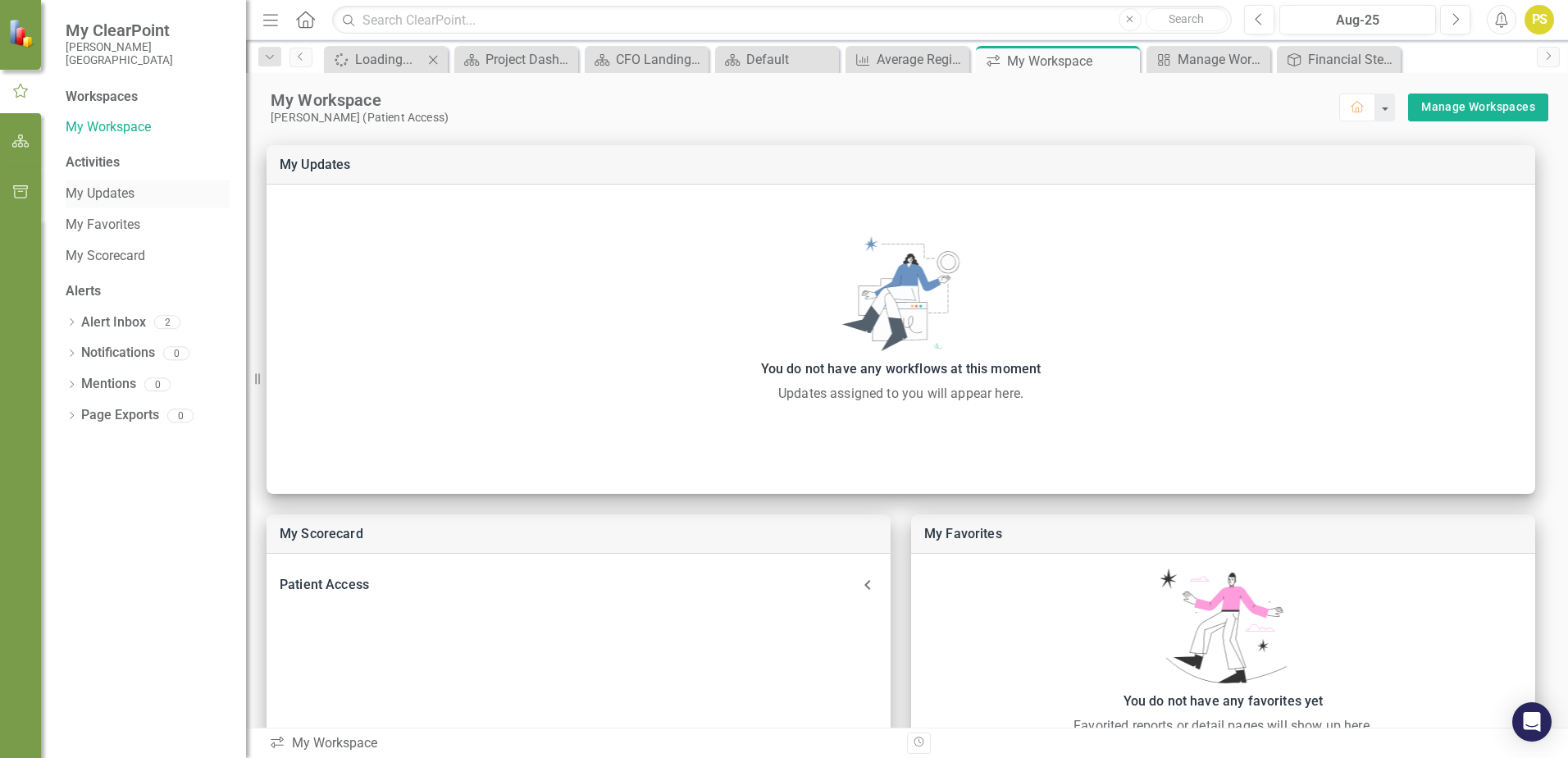
click at [88, 195] on link "My Updates" at bounding box center [147, 194] width 164 height 19
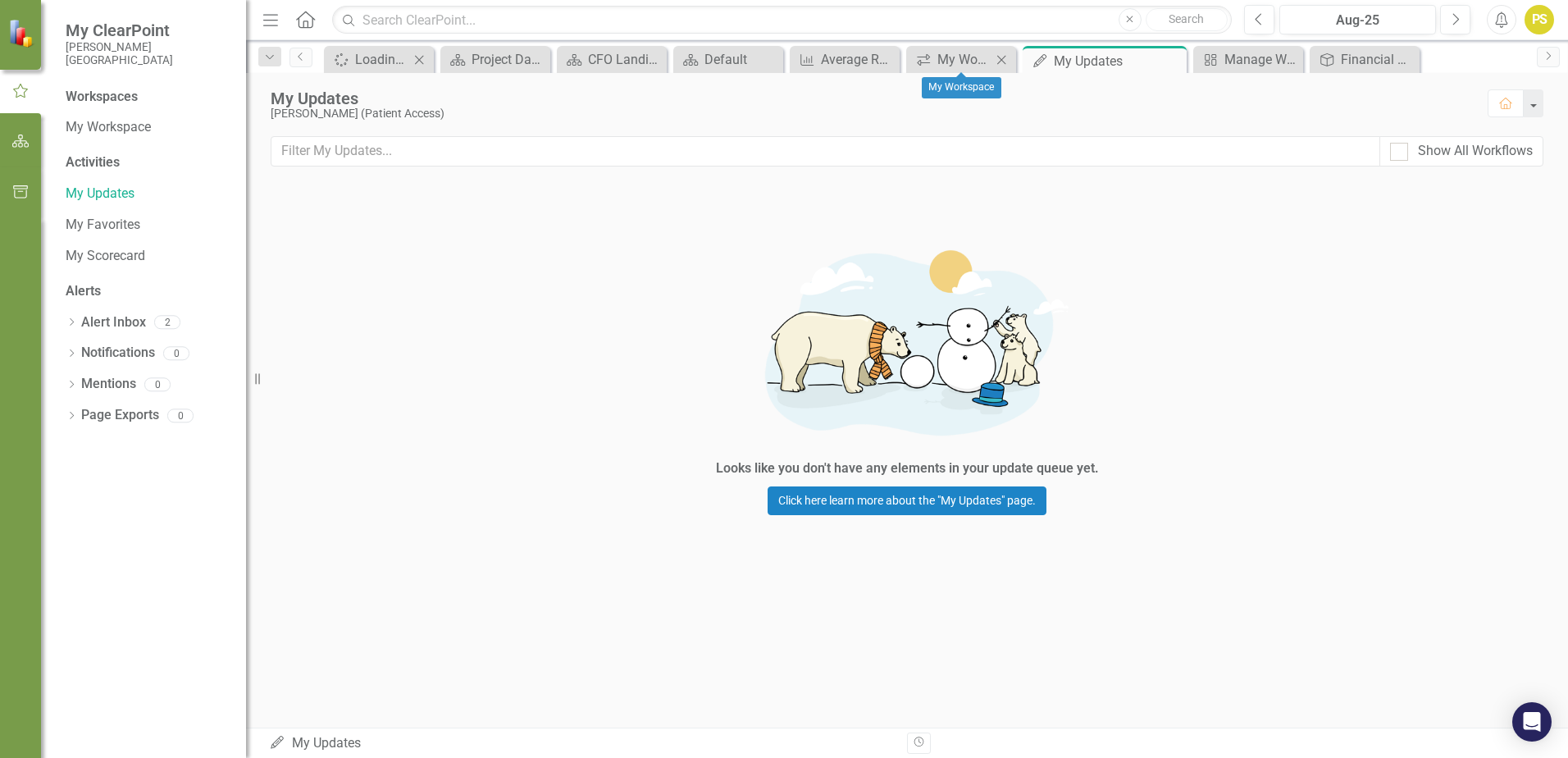
click at [998, 62] on icon "Close" at bounding box center [1000, 60] width 16 height 13
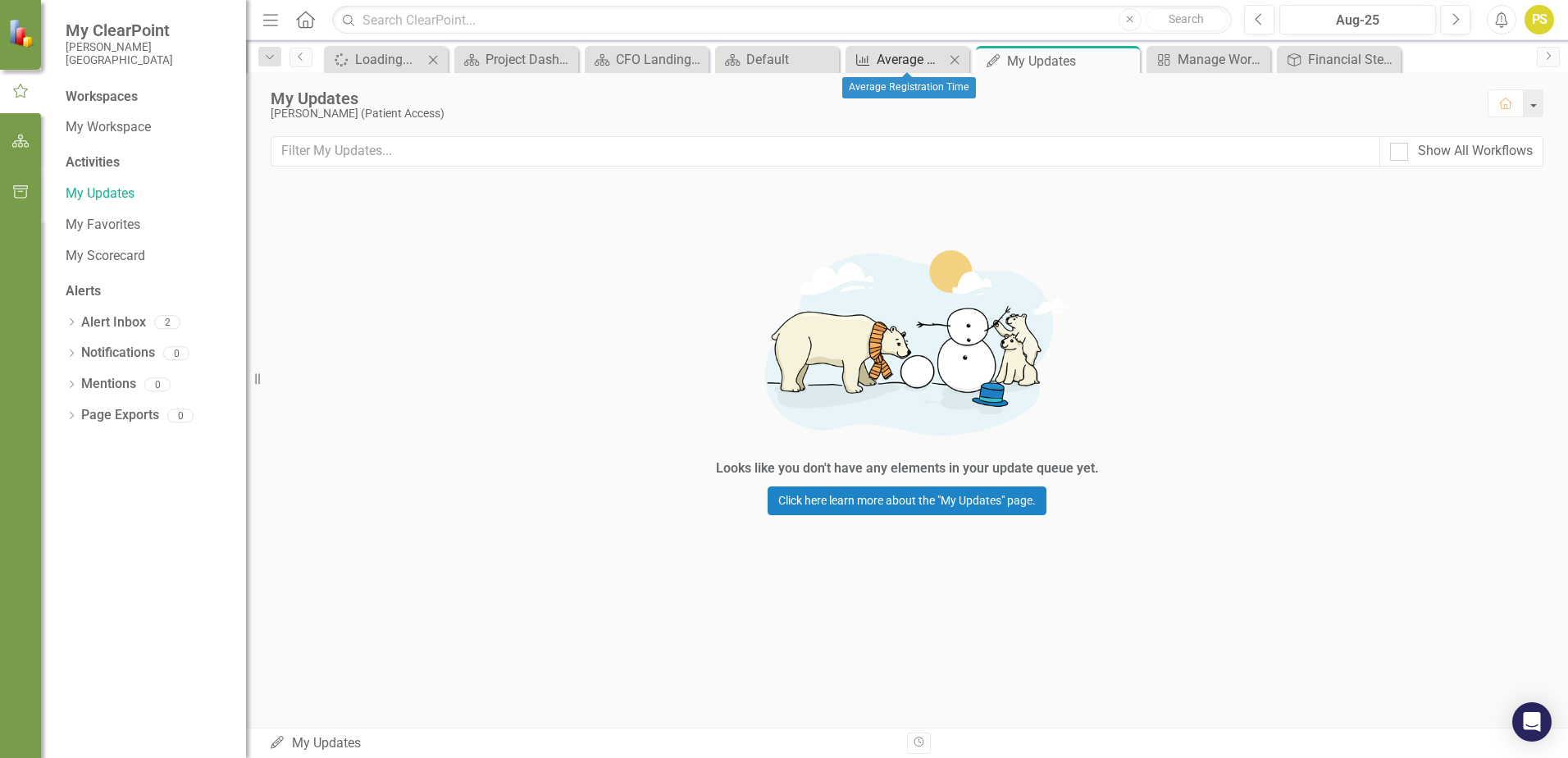
click at [877, 49] on div "Average Registration Time" at bounding box center [910, 59] width 68 height 20
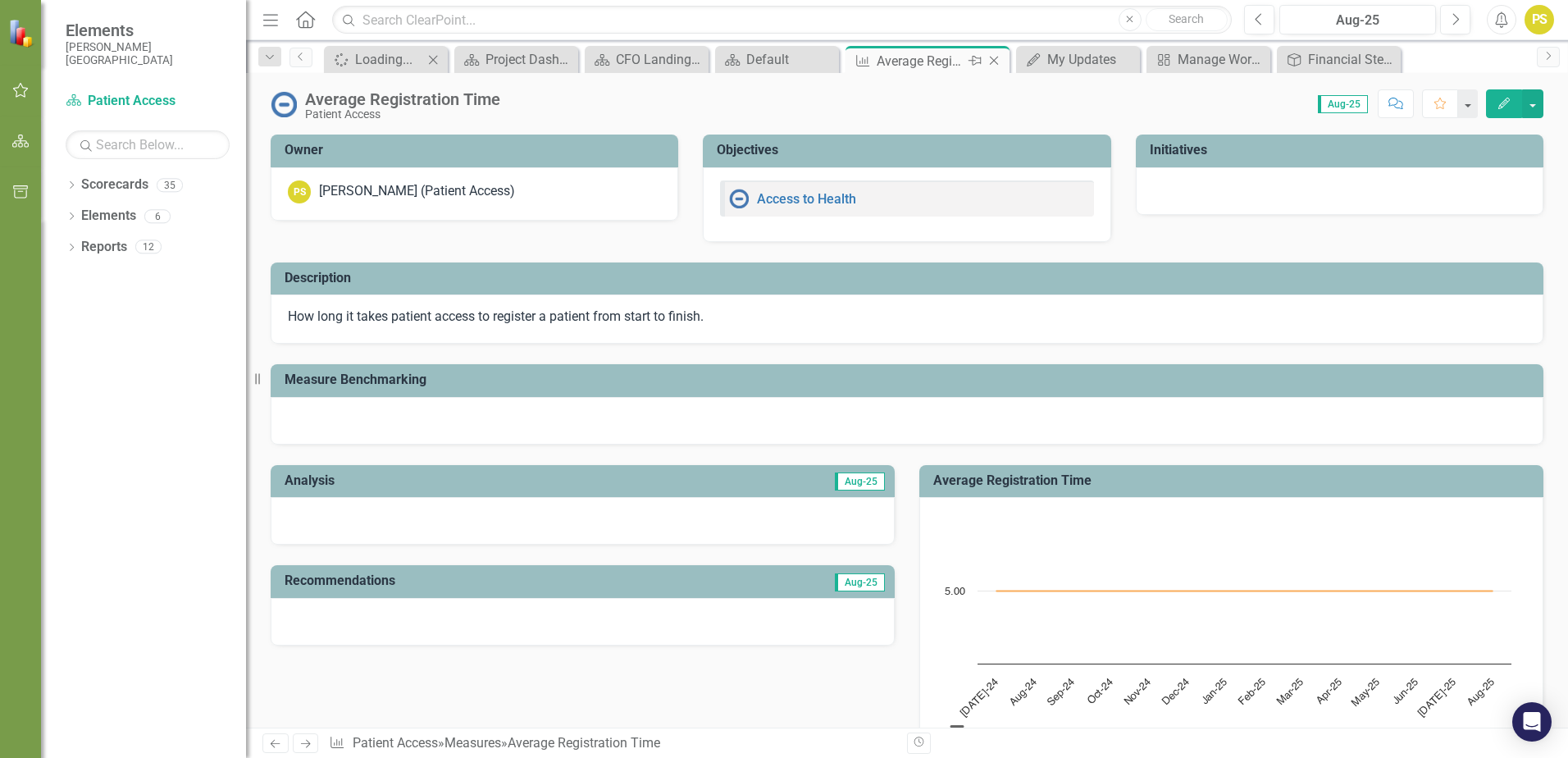
click at [996, 58] on icon at bounding box center [994, 61] width 9 height 9
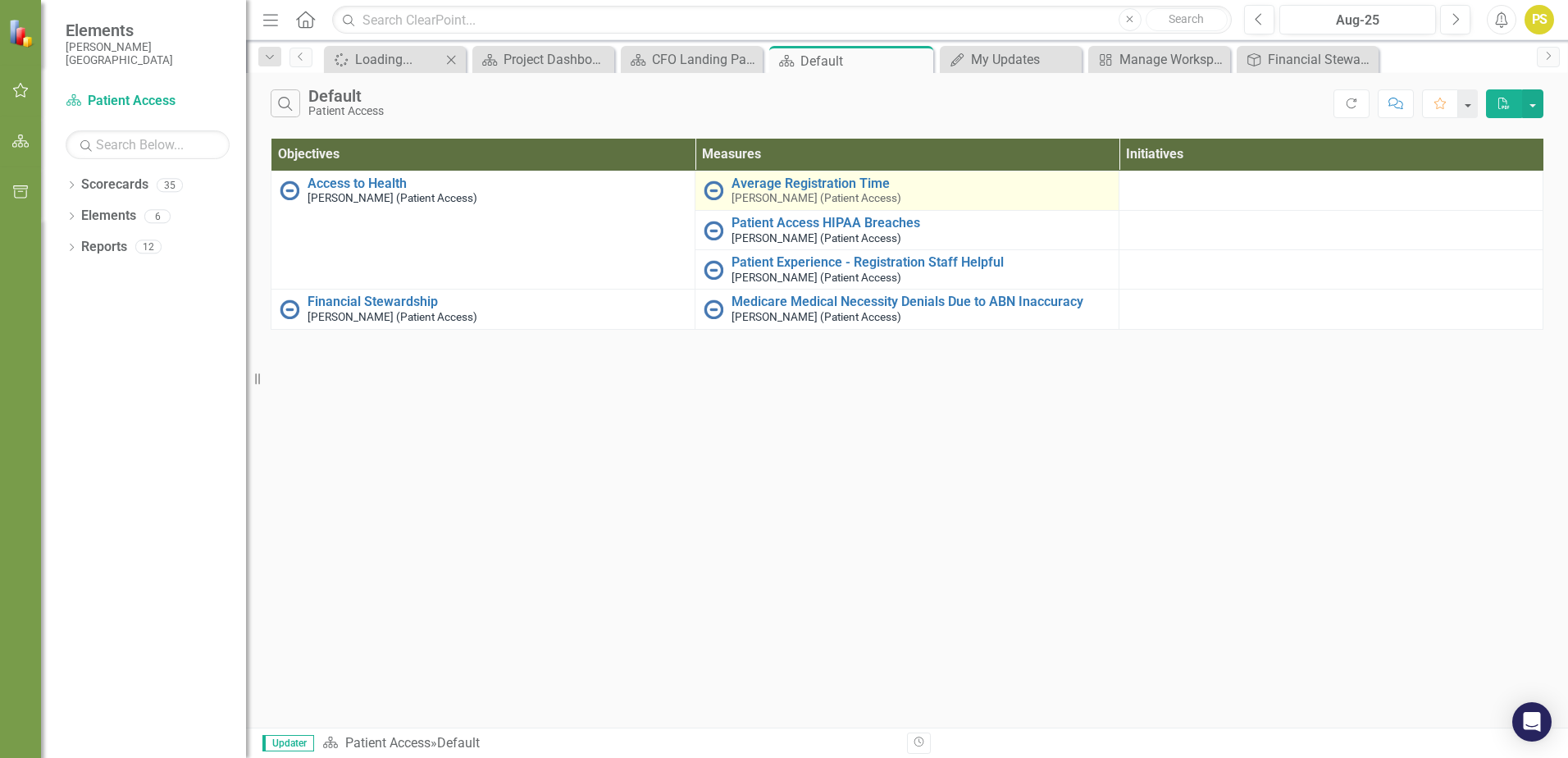
click at [709, 190] on img at bounding box center [712, 190] width 19 height 19
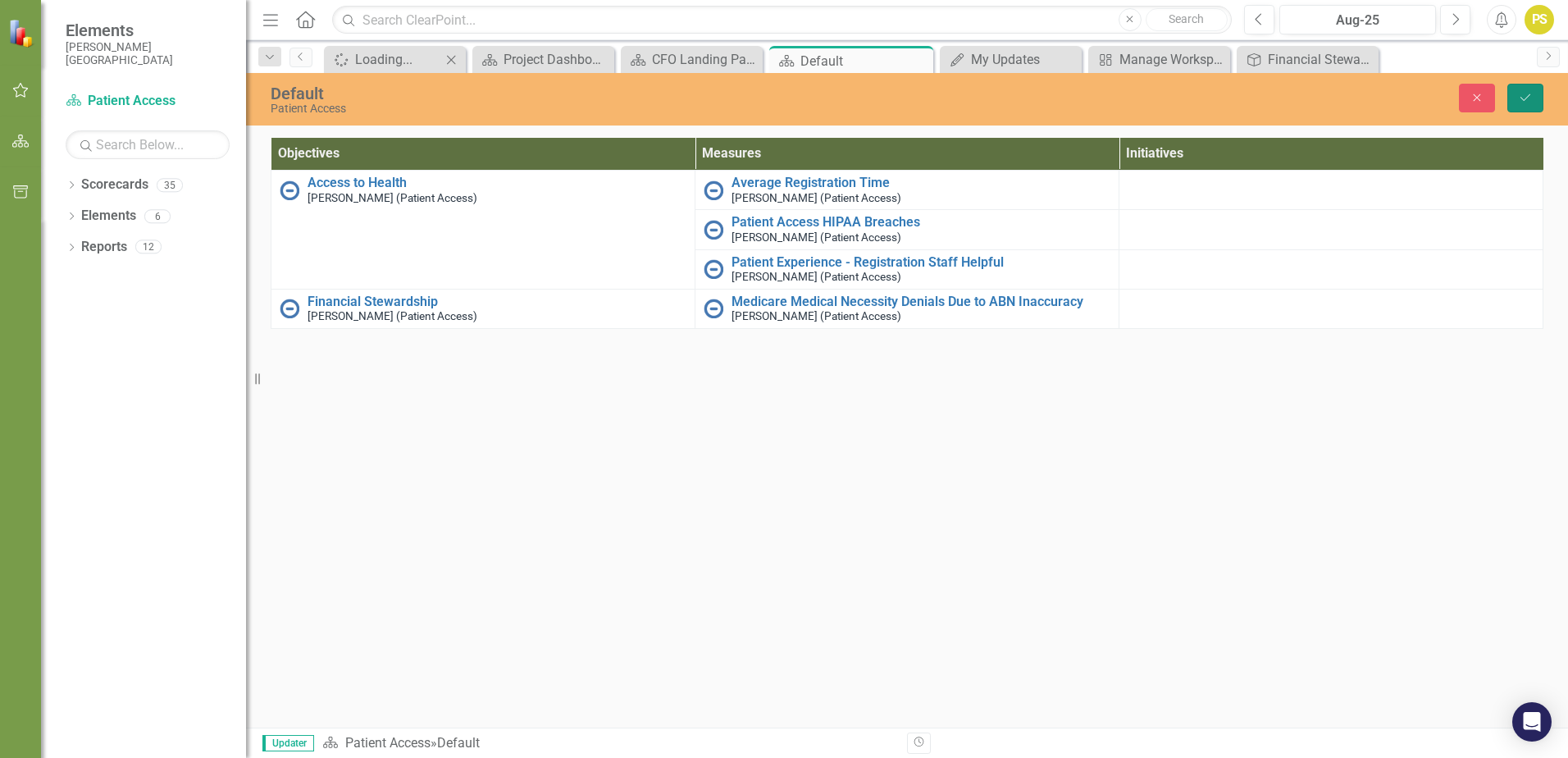
click at [1526, 106] on button "Save" at bounding box center [1525, 98] width 36 height 29
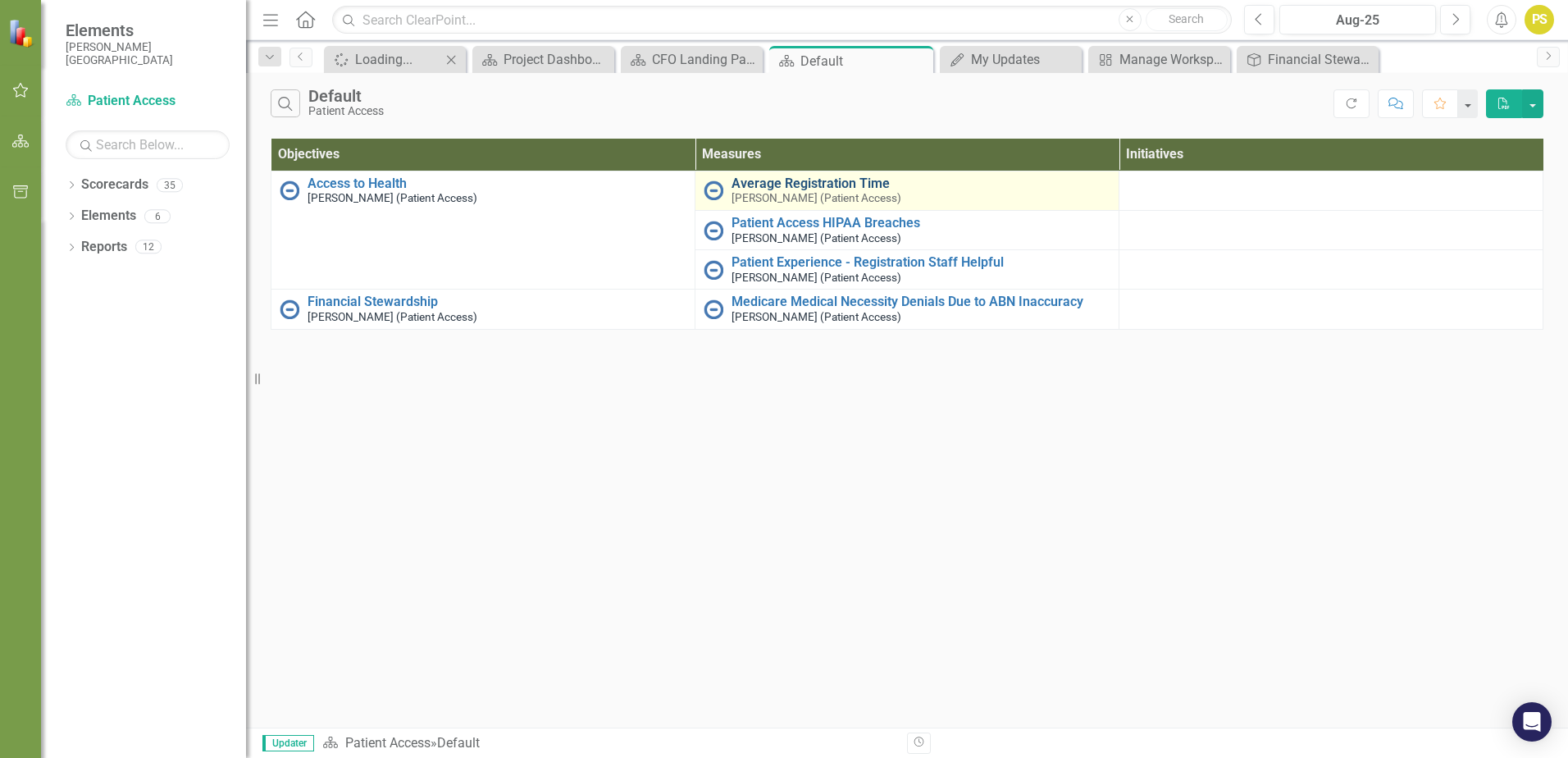
click at [733, 186] on link "Average Registration Time" at bounding box center [920, 184] width 379 height 15
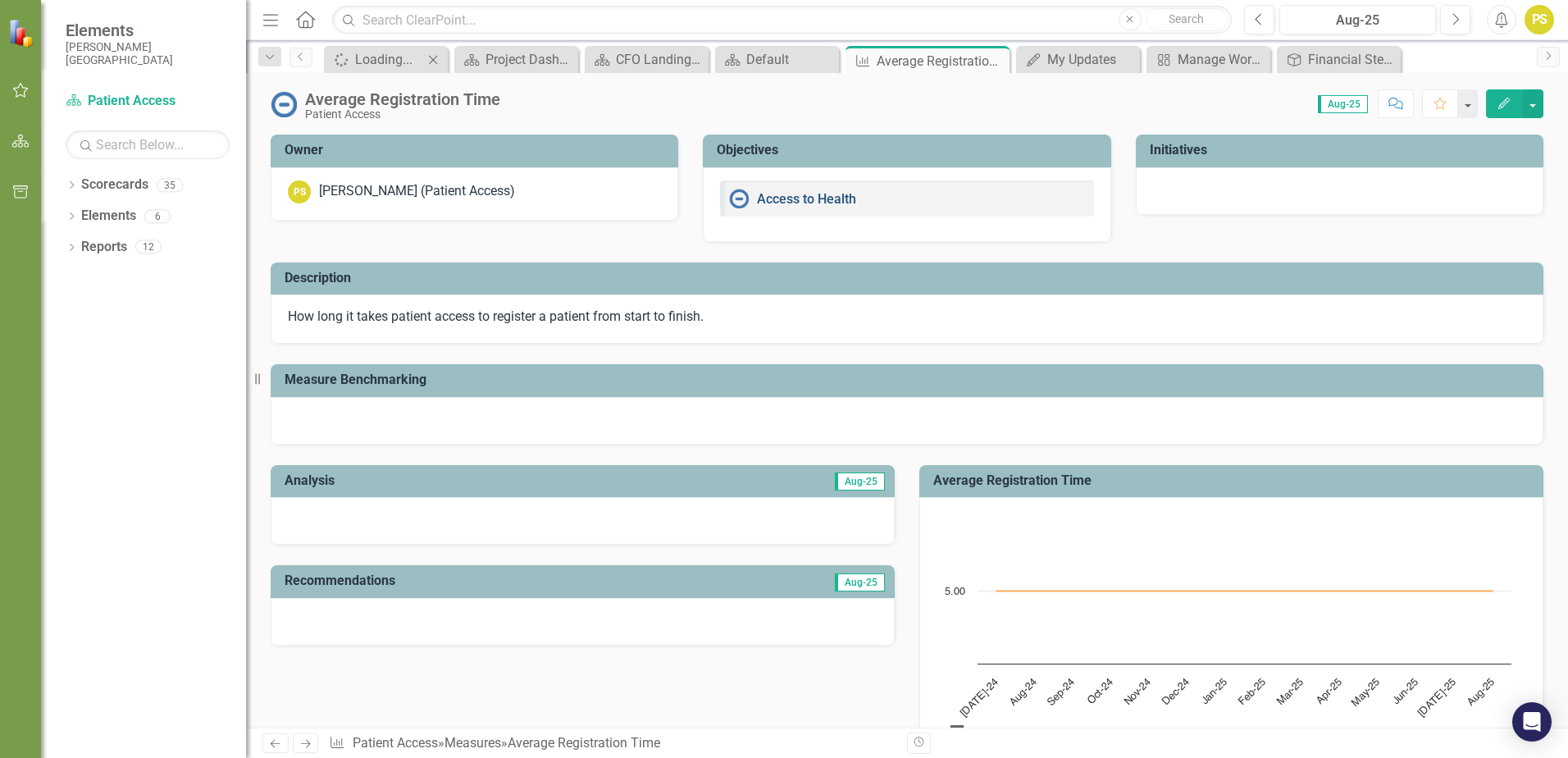
drag, startPoint x: 813, startPoint y: 200, endPoint x: 771, endPoint y: 199, distance: 42.0
click at [771, 199] on link "Access to Health" at bounding box center [807, 199] width 99 height 15
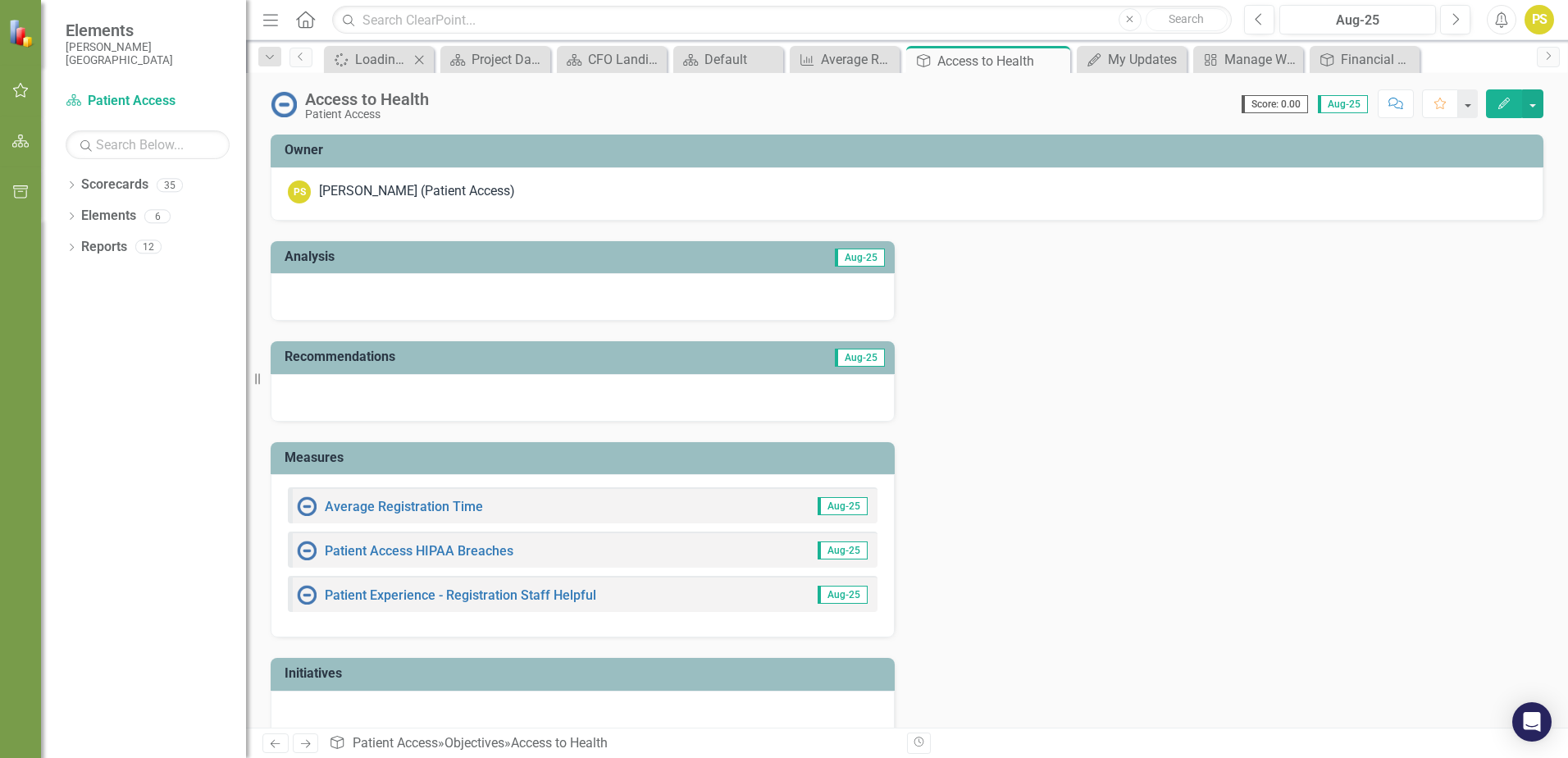
scroll to position [27, 0]
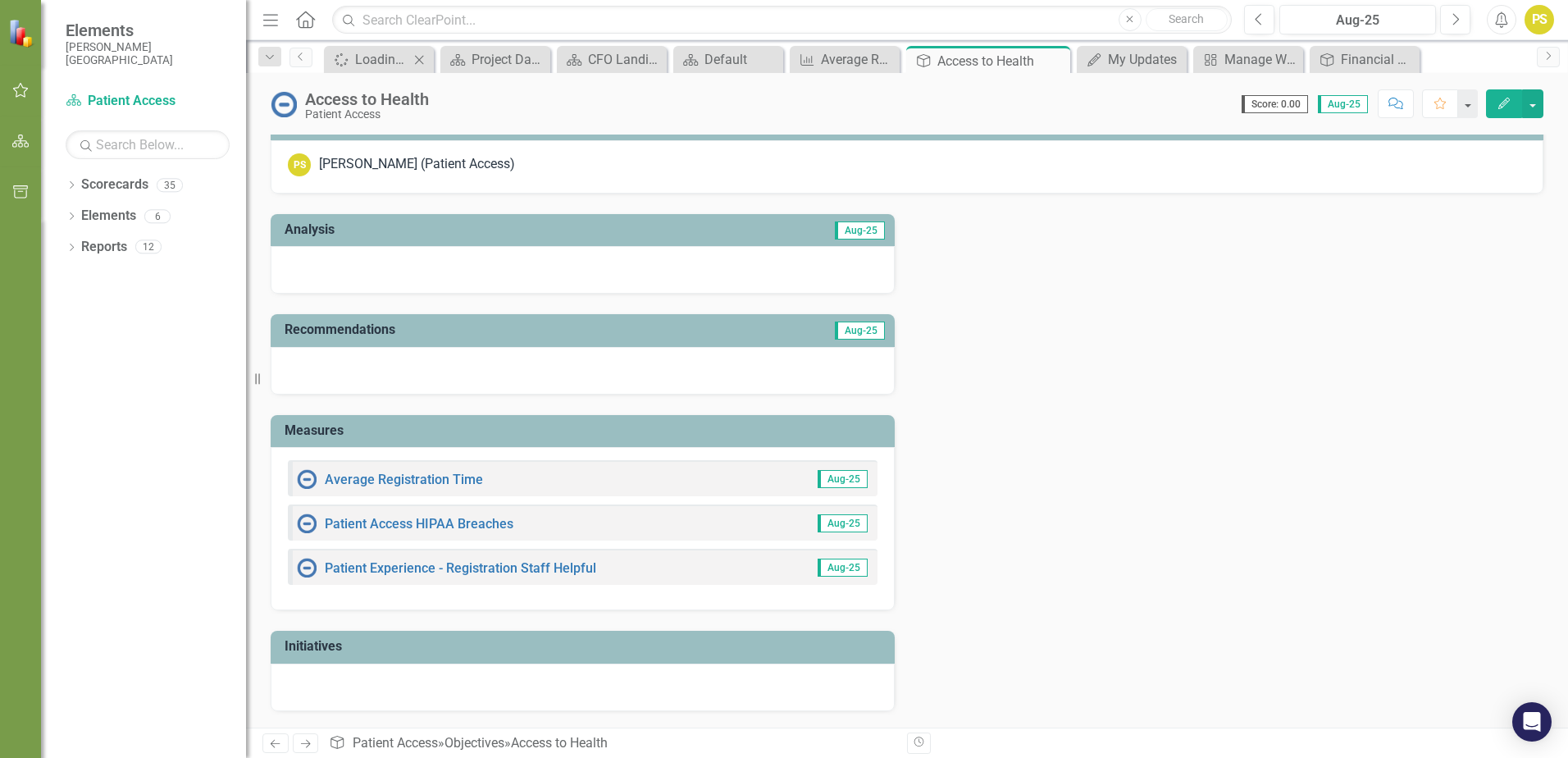
click at [309, 480] on img at bounding box center [306, 478] width 19 height 19
click at [381, 483] on link "Average Registration Time" at bounding box center [404, 479] width 158 height 15
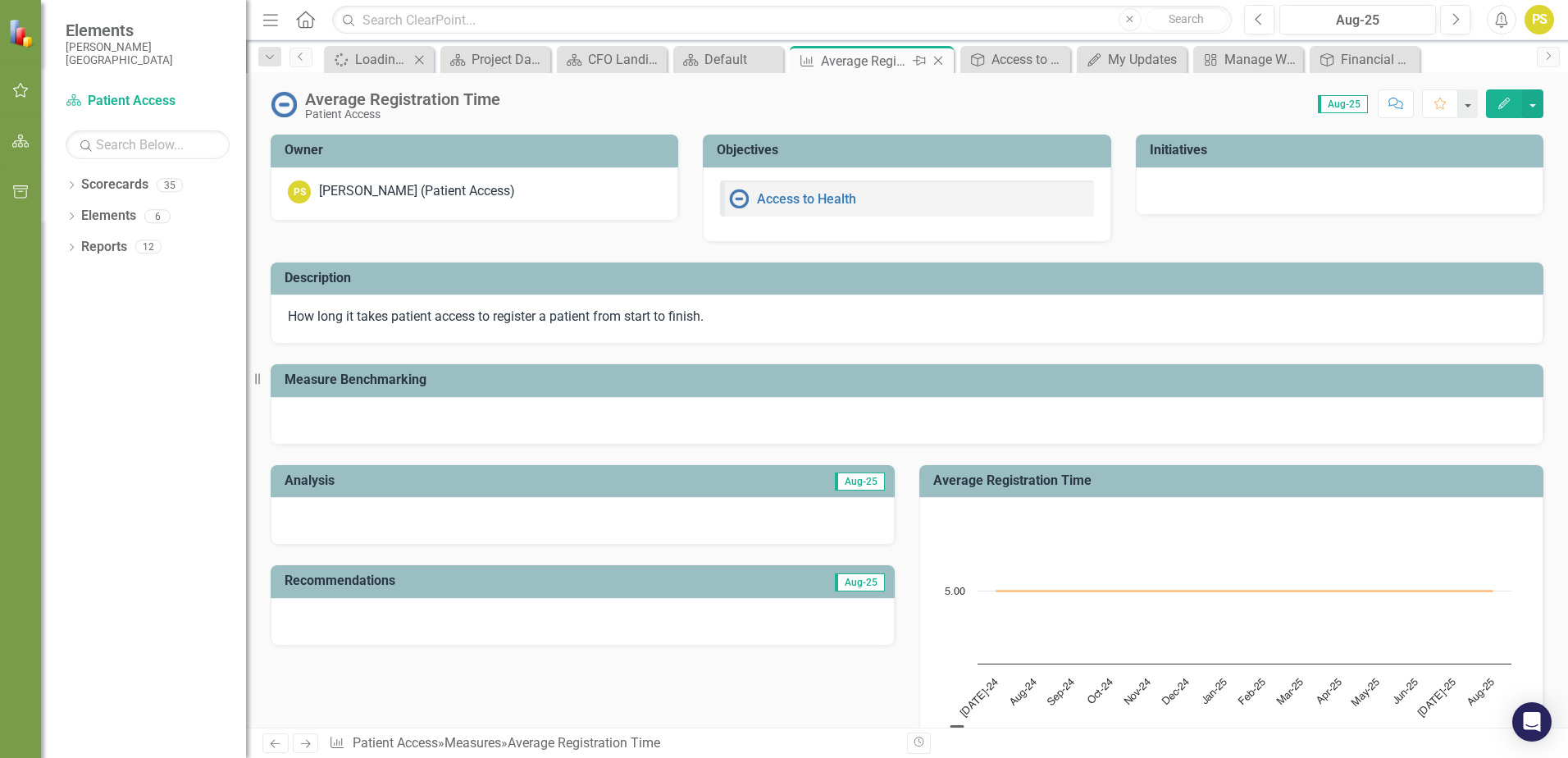
click at [938, 58] on icon "Close" at bounding box center [937, 61] width 16 height 13
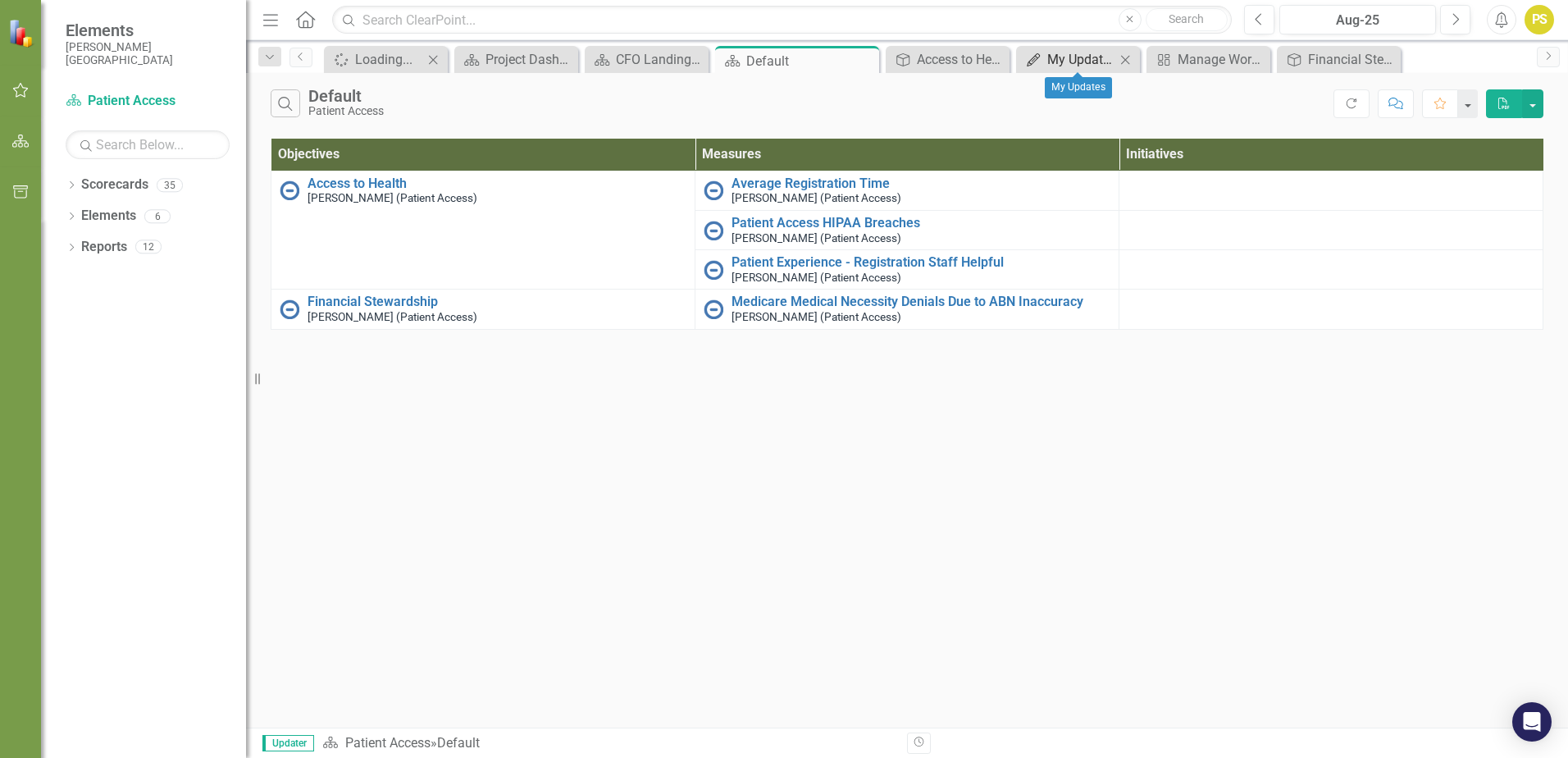
click at [1027, 58] on icon "My Updates" at bounding box center [1032, 60] width 16 height 13
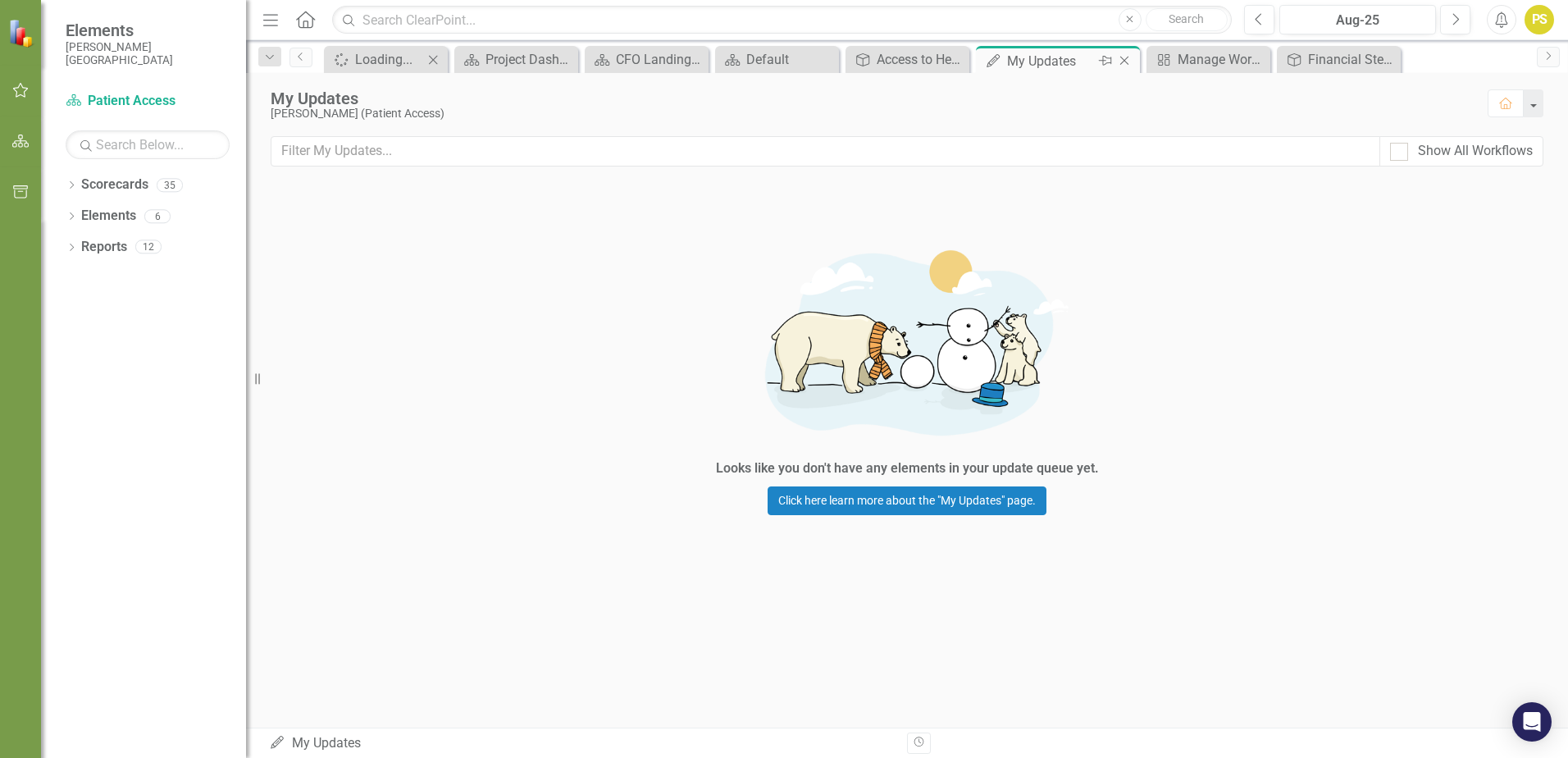
click at [1124, 54] on icon "Close" at bounding box center [1123, 61] width 16 height 13
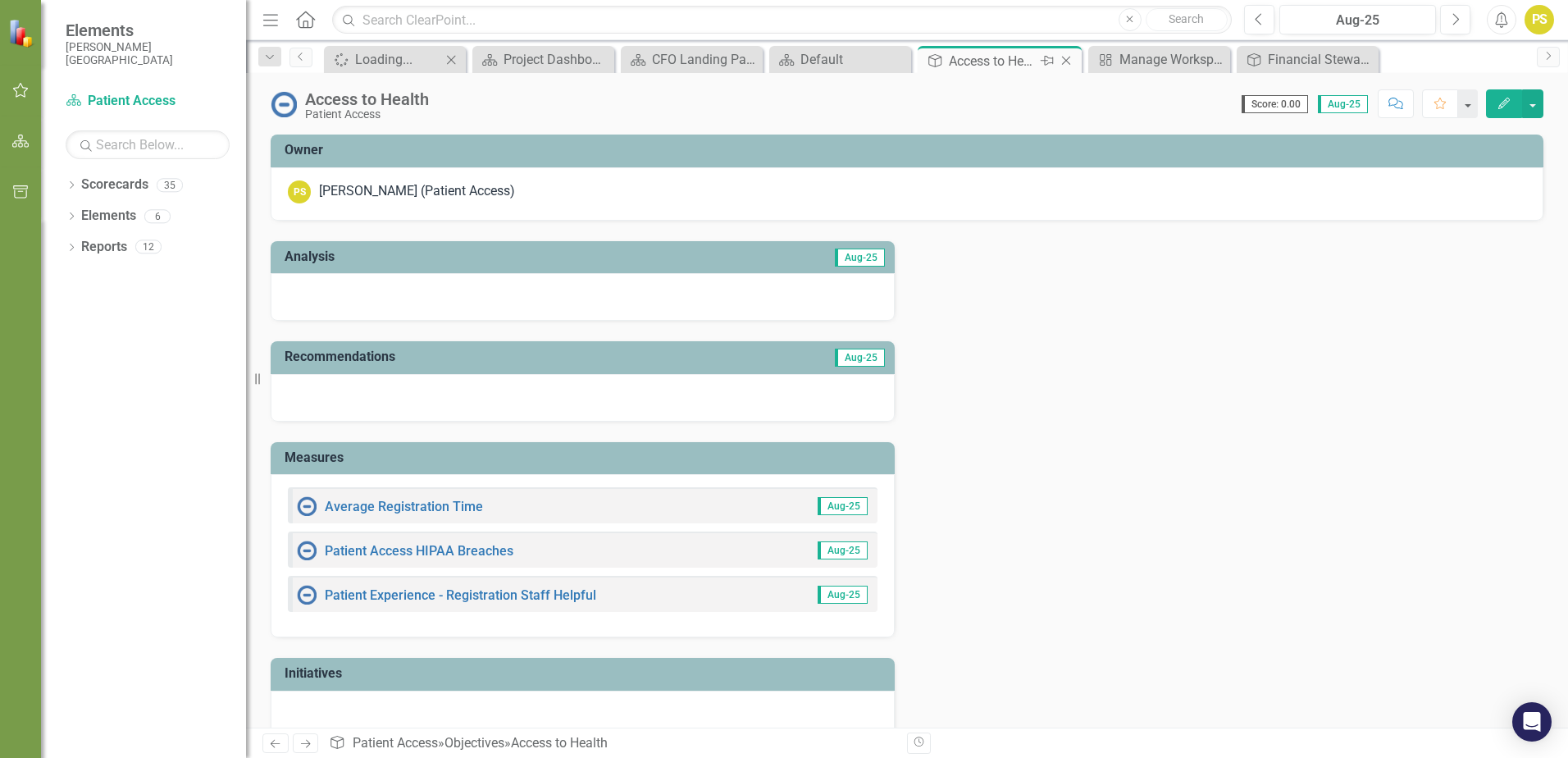
click at [1062, 60] on icon "Close" at bounding box center [1065, 61] width 16 height 13
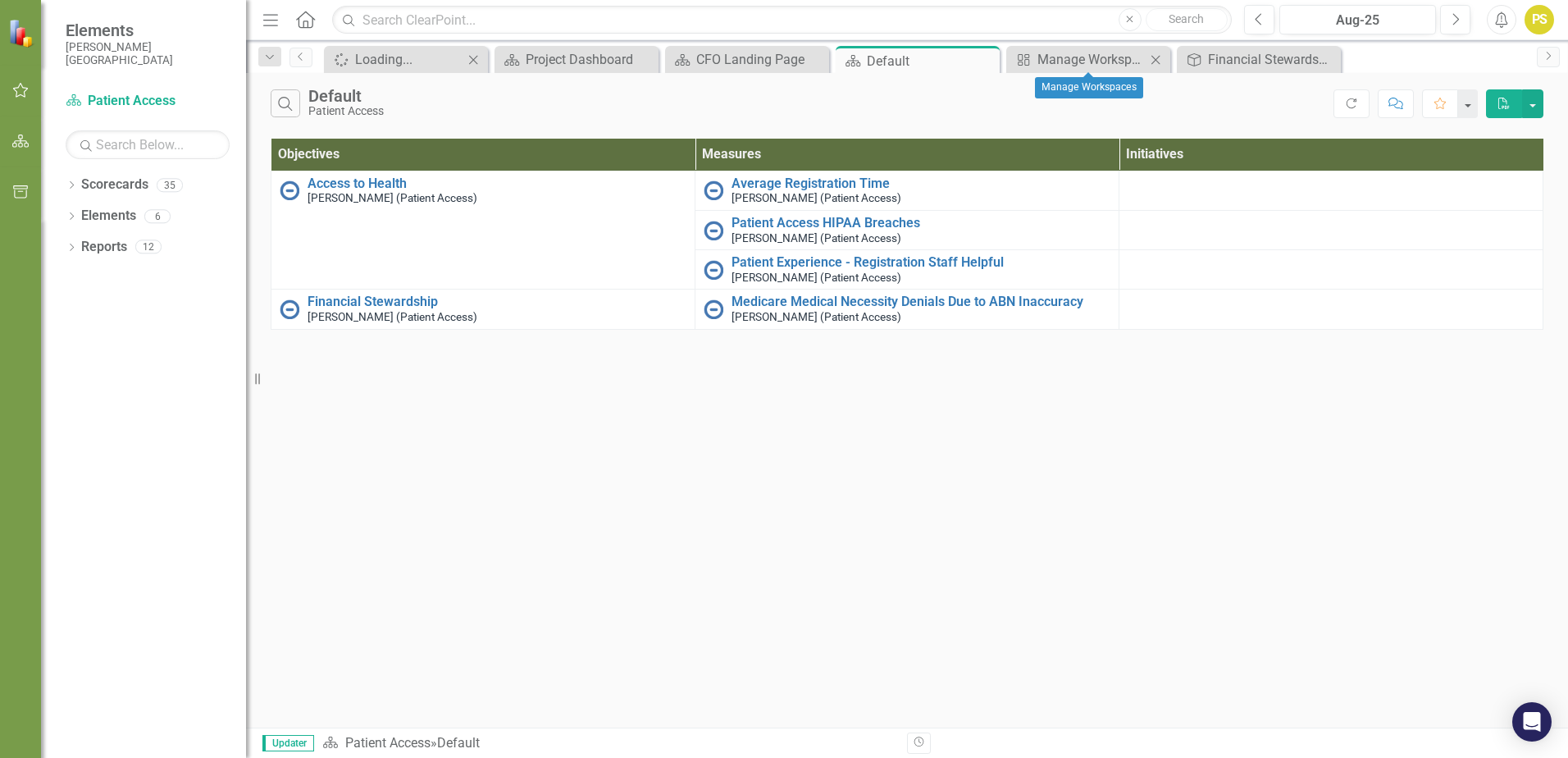
click at [1155, 59] on icon at bounding box center [1155, 59] width 9 height 9
click at [0, 0] on icon at bounding box center [0, 0] width 0 height 0
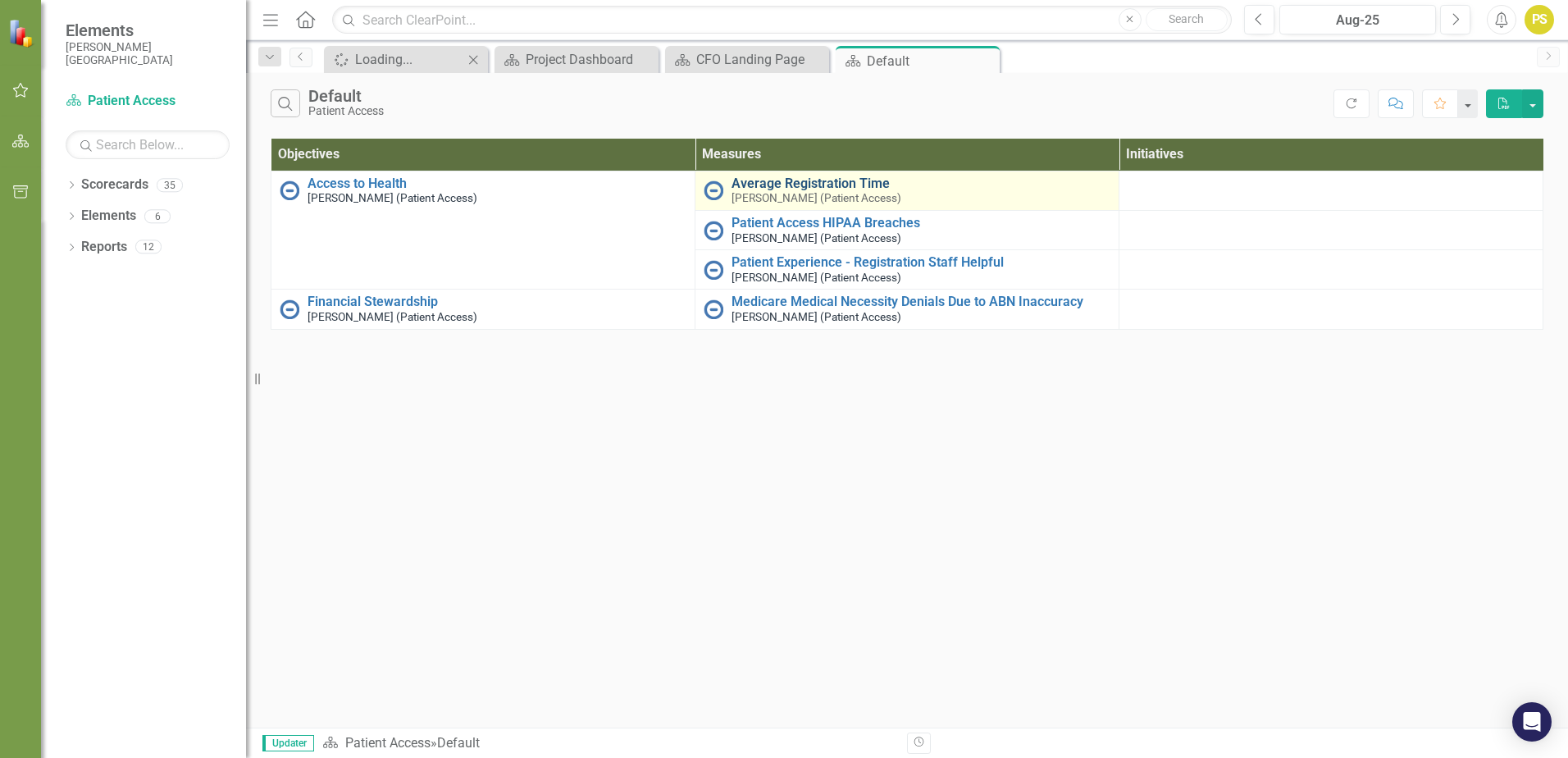
click at [752, 185] on link "Average Registration Time" at bounding box center [920, 184] width 379 height 15
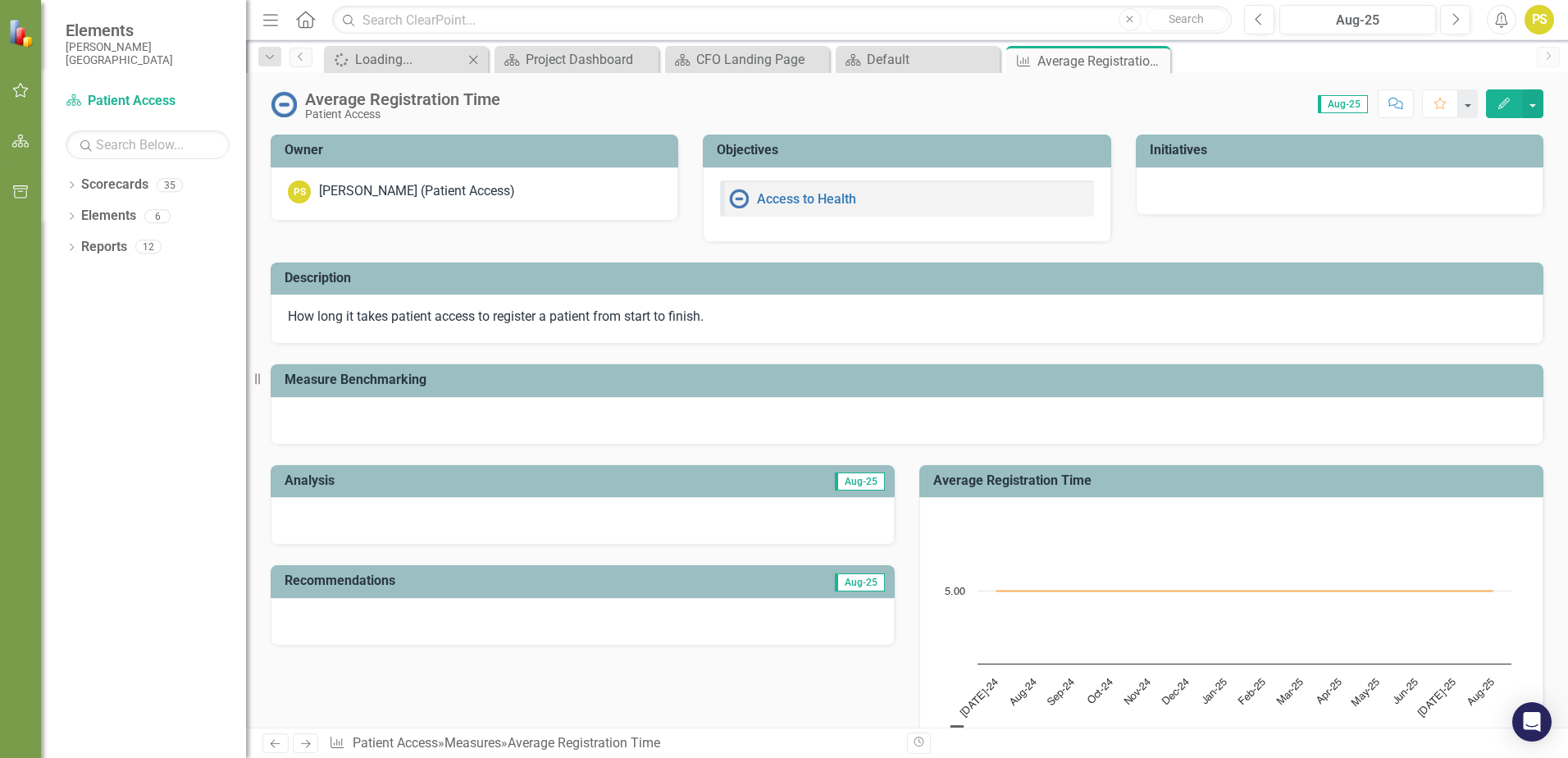
click at [1404, 108] on button "Comment" at bounding box center [1395, 104] width 36 height 29
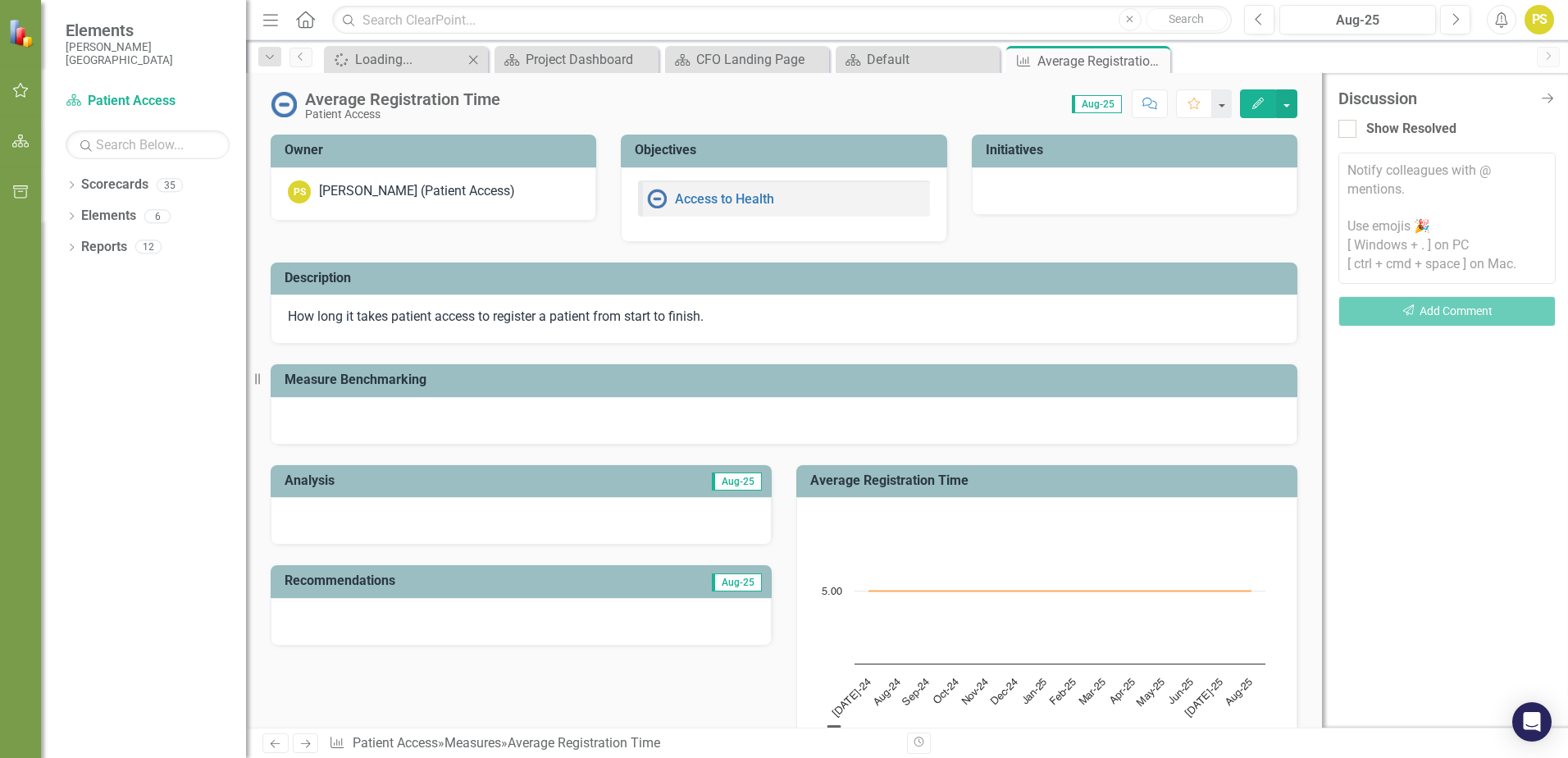
click at [1550, 109] on div "Show Resolved" at bounding box center [1447, 125] width 217 height 35
click at [1548, 60] on icon "Next" at bounding box center [1548, 56] width 13 height 10
click at [1550, 93] on icon "Close Discussion Bar" at bounding box center [1547, 98] width 20 height 15
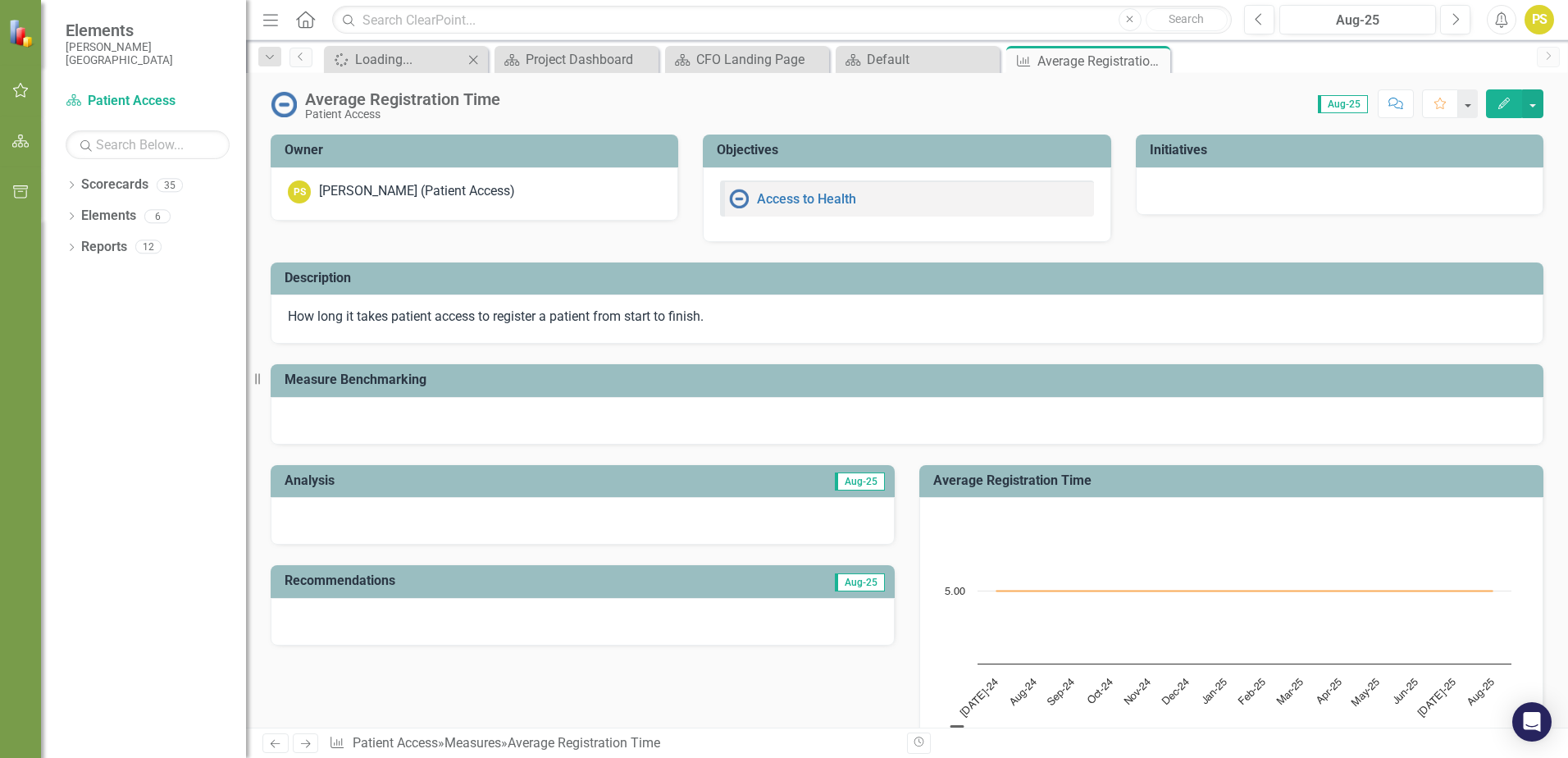
click at [1502, 108] on icon "button" at bounding box center [1504, 104] width 12 height 12
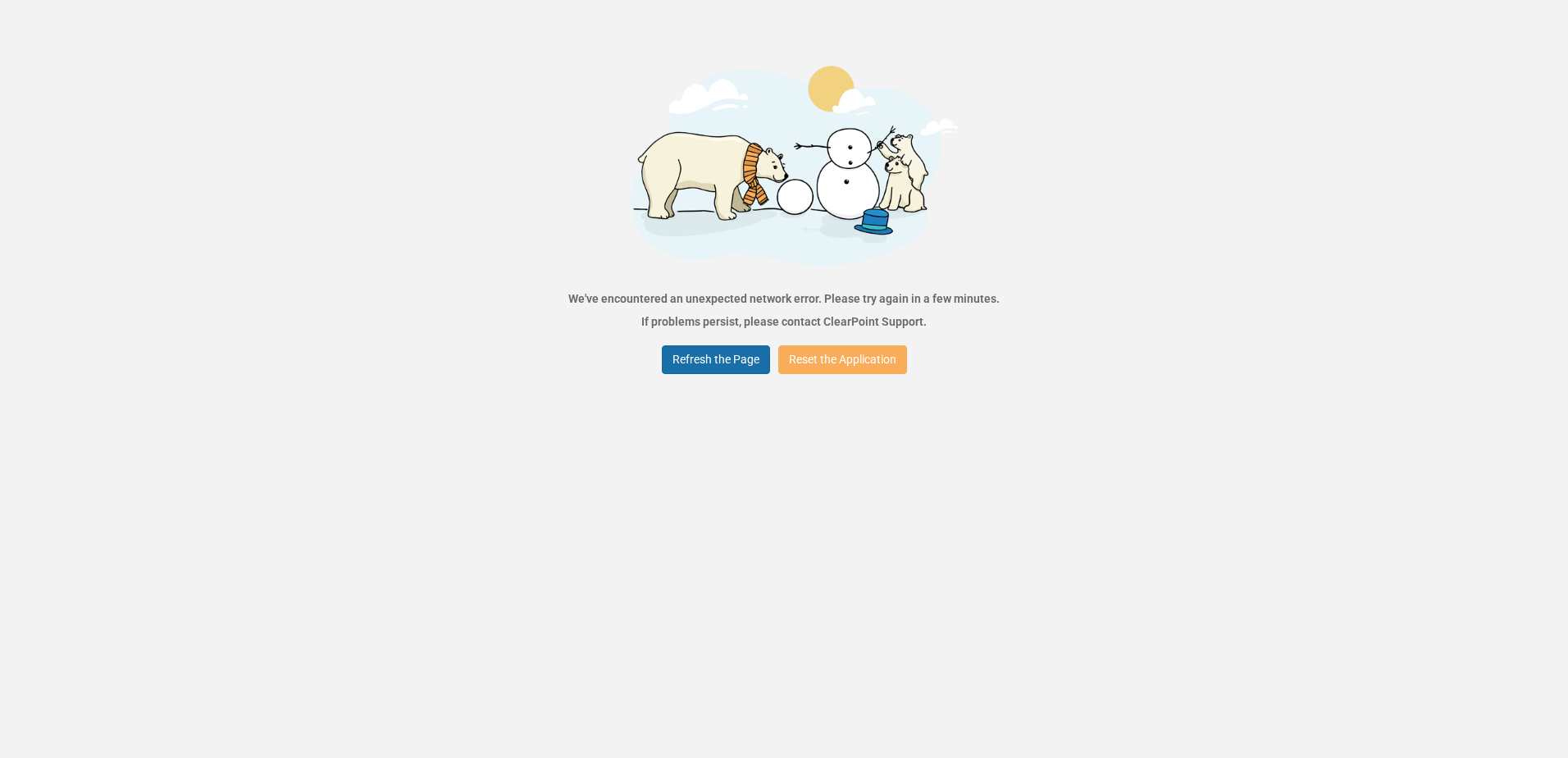
click at [713, 363] on button "Refresh the Page" at bounding box center [716, 360] width 109 height 29
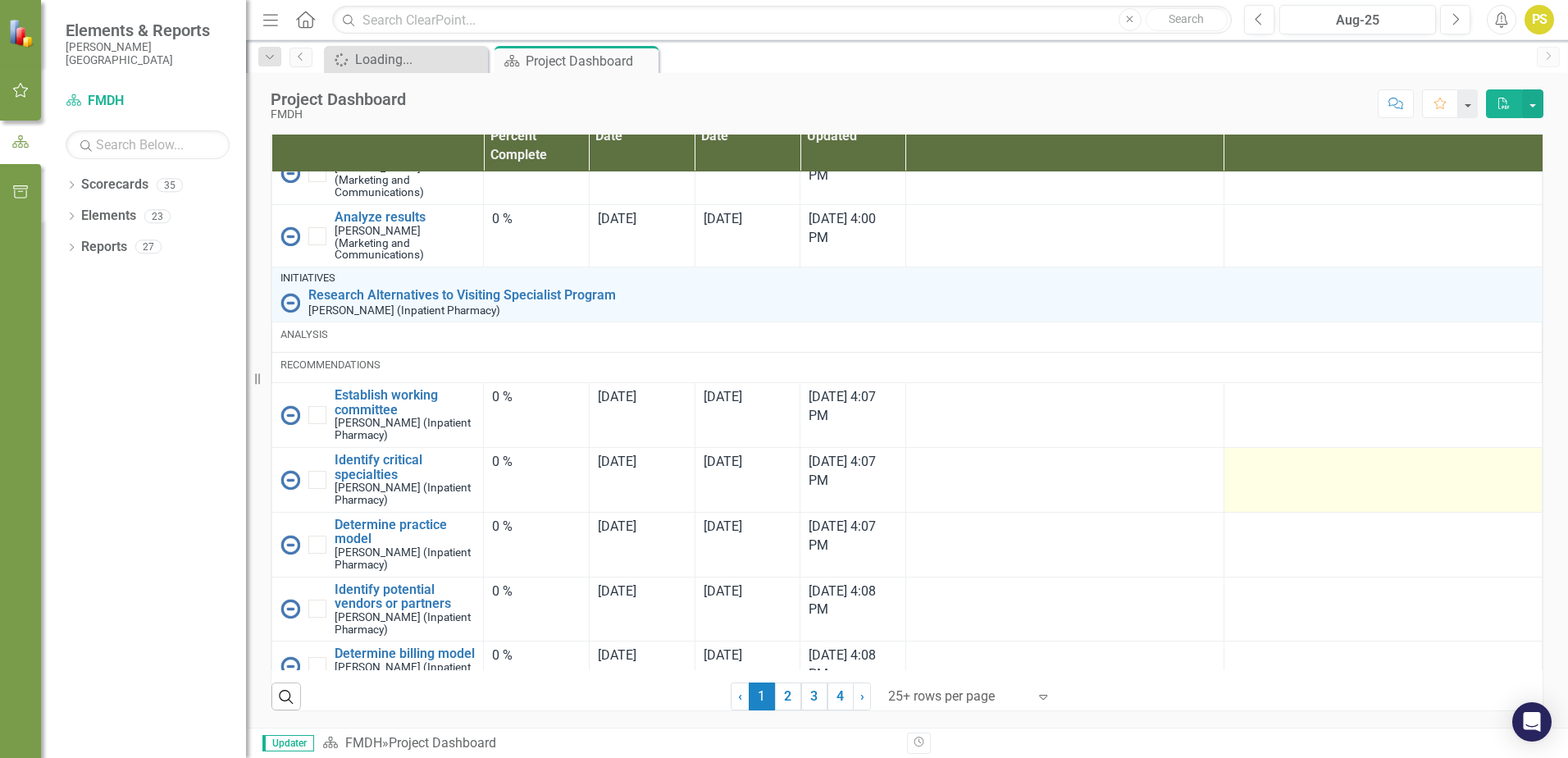
scroll to position [1091, 0]
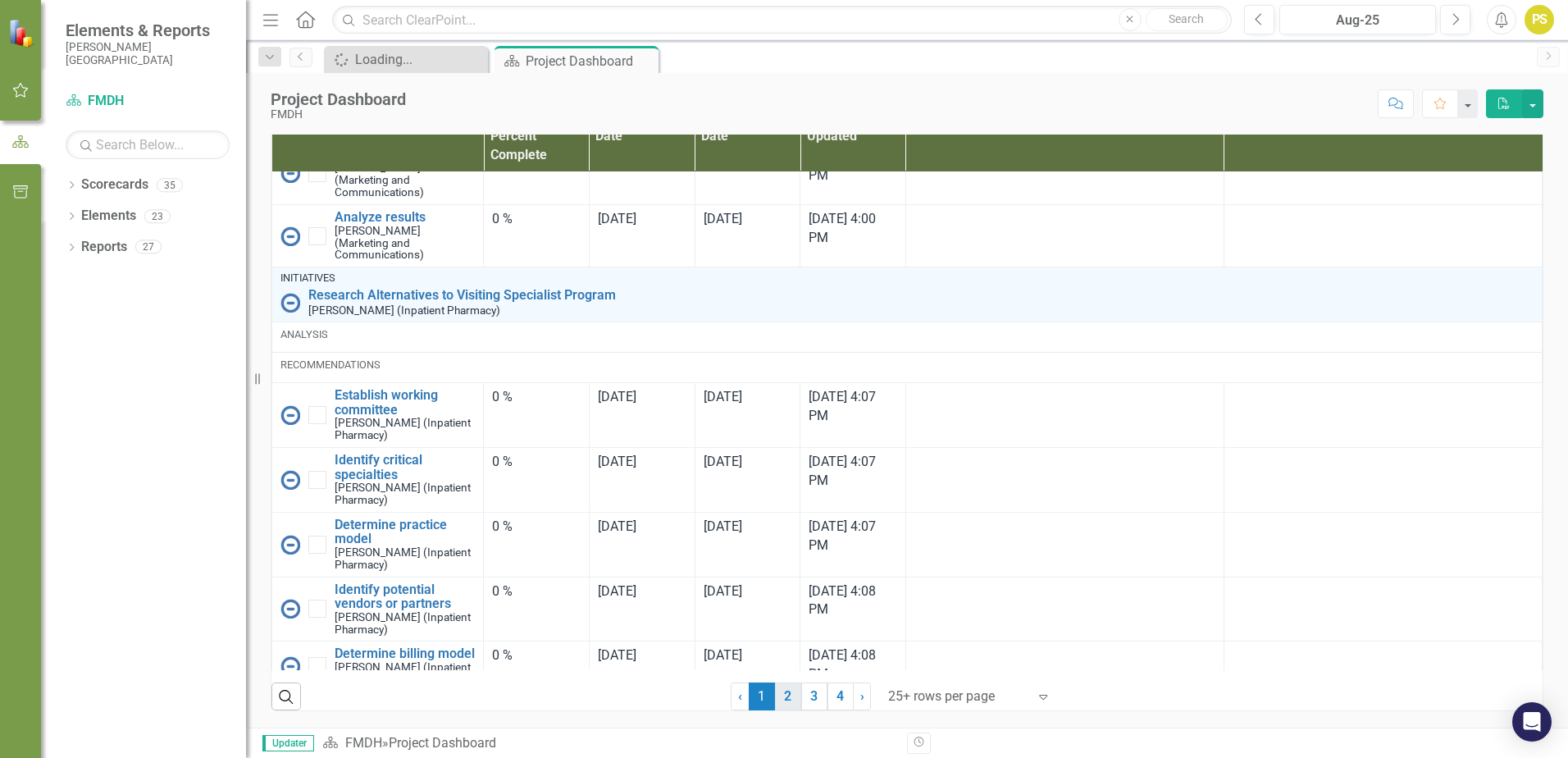
click at [787, 702] on link "2" at bounding box center [787, 696] width 26 height 28
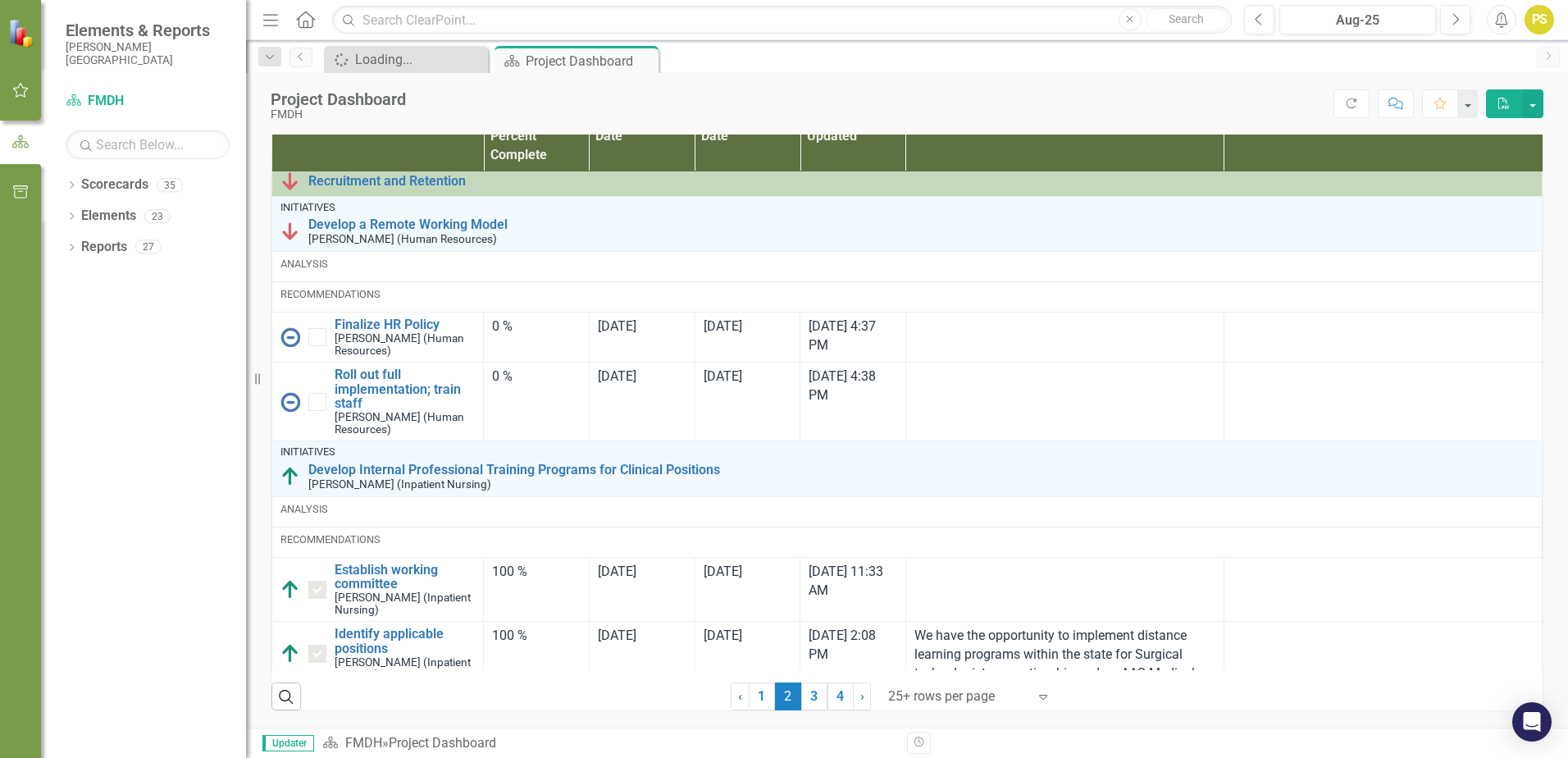
checkbox input "true"
checkbox input "false"
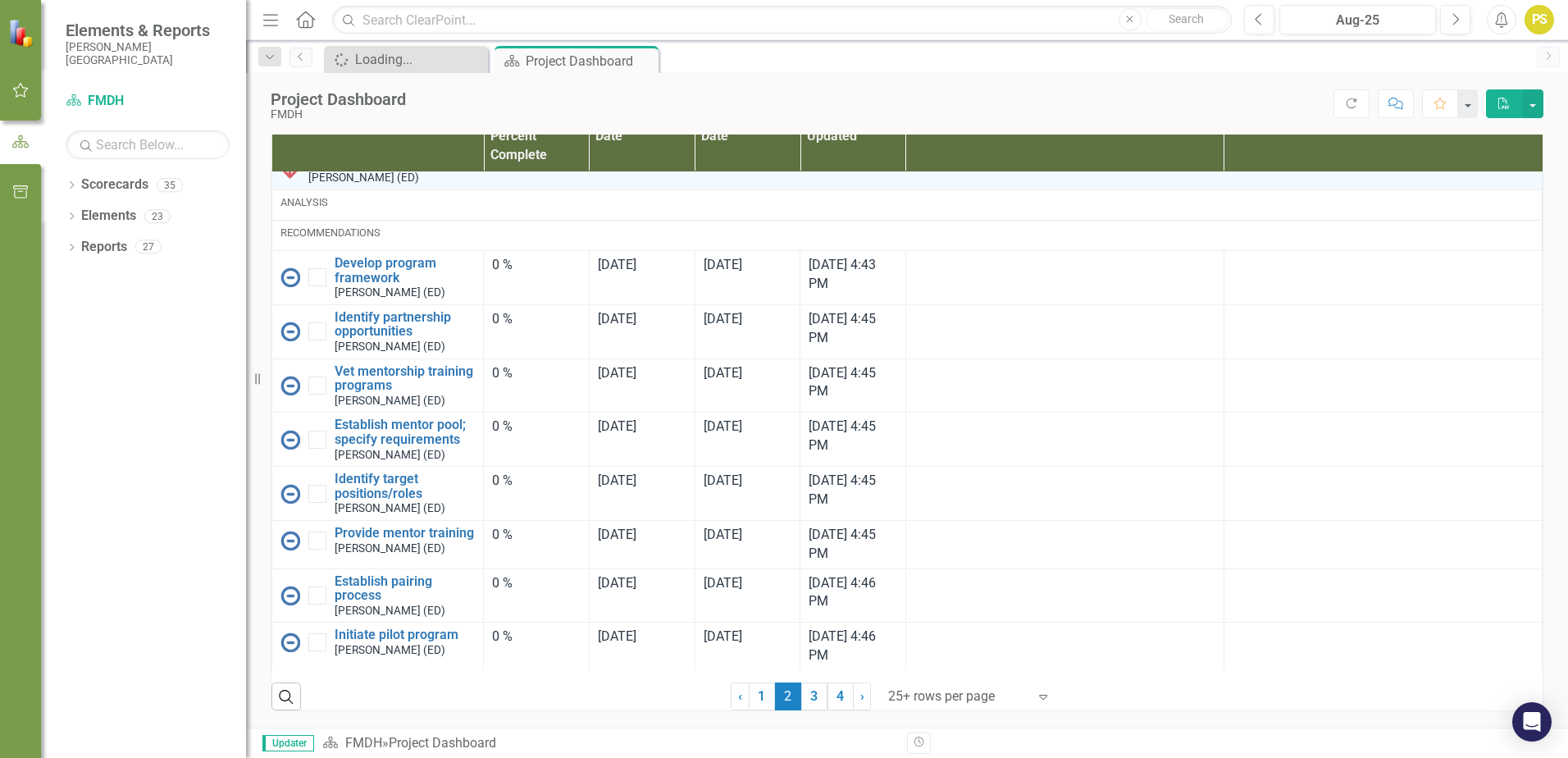
scroll to position [3607, 0]
click at [811, 696] on link "3" at bounding box center [813, 696] width 26 height 28
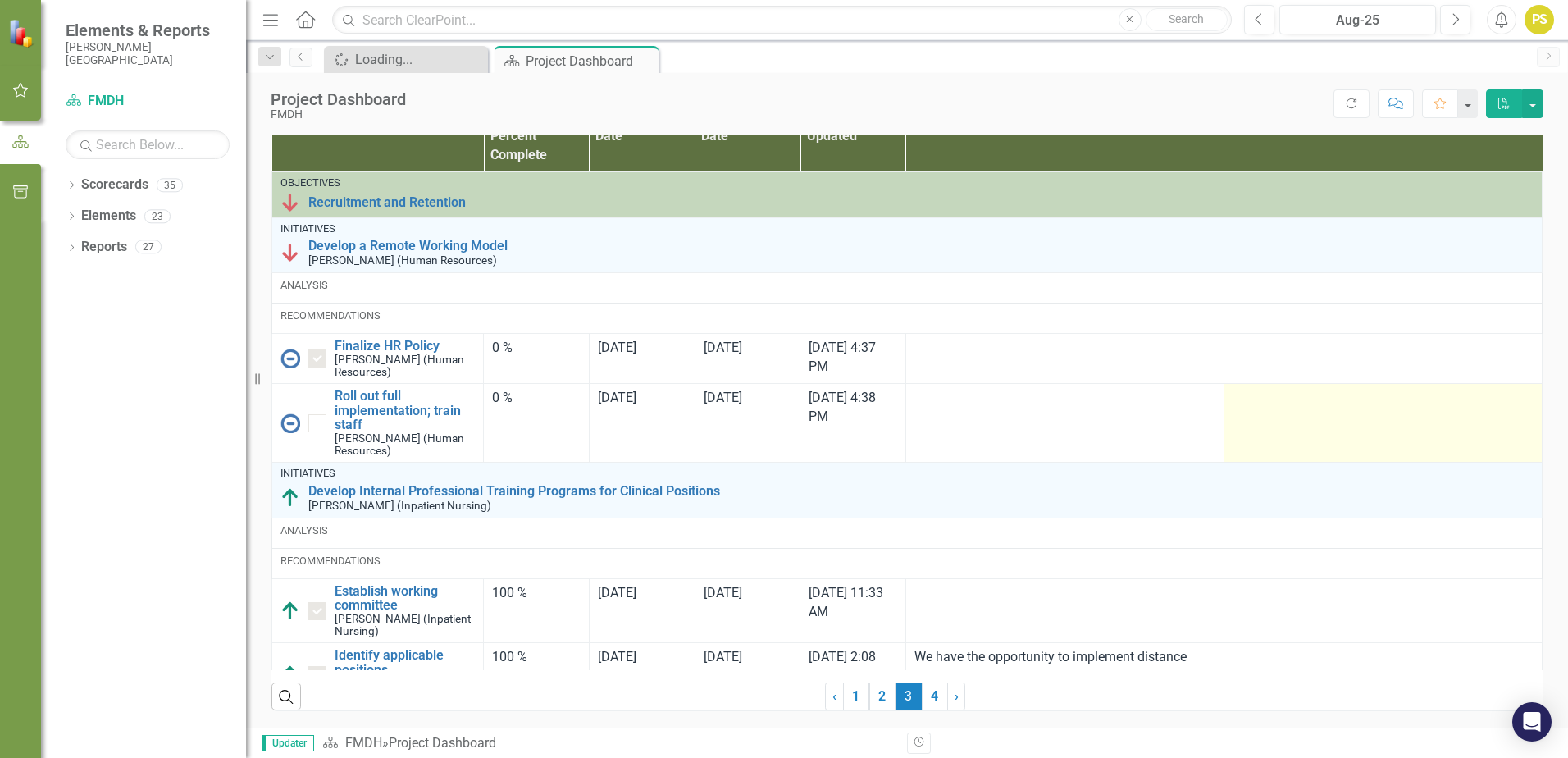
checkbox input "false"
checkbox input "true"
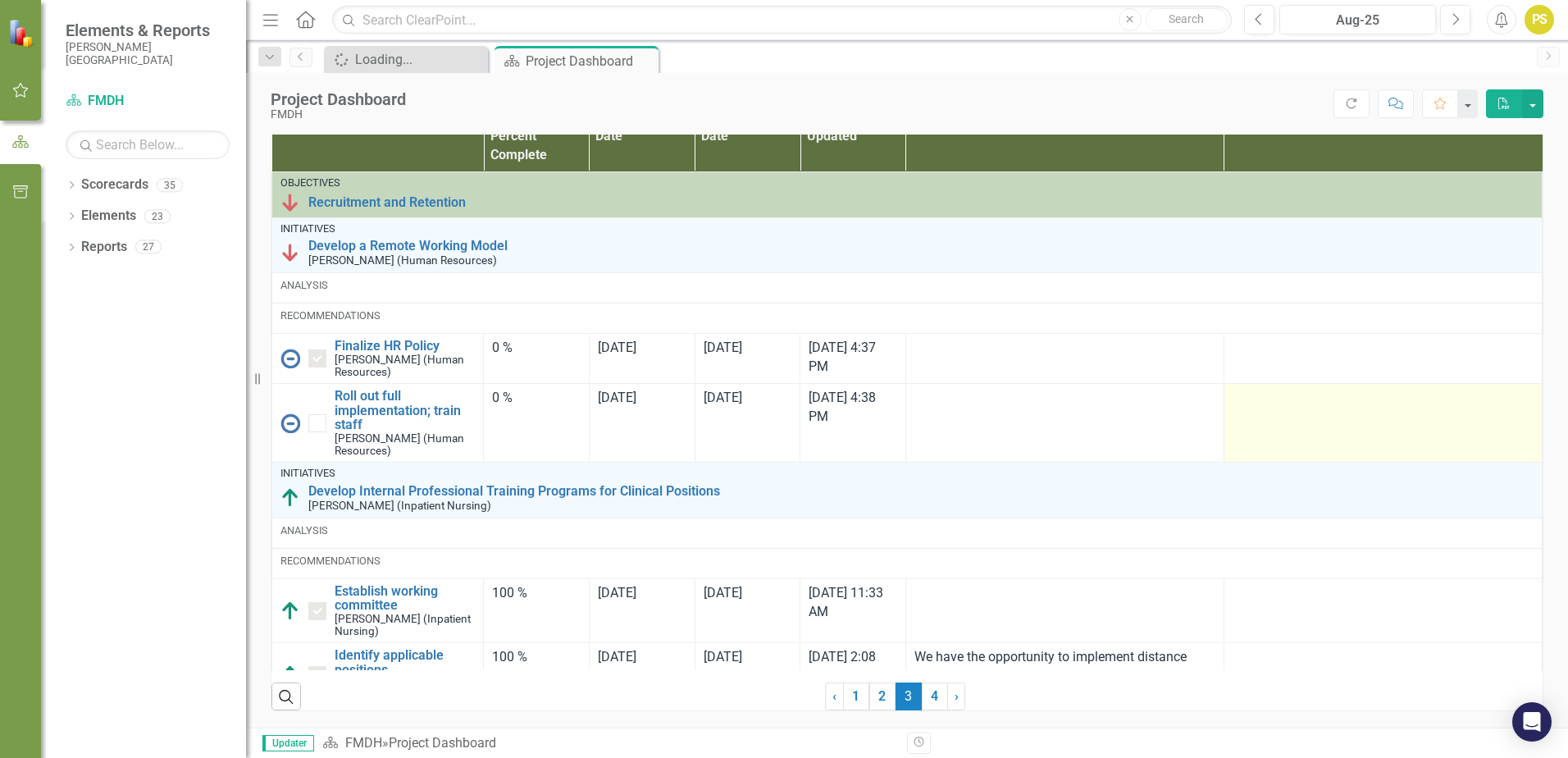
checkbox input "true"
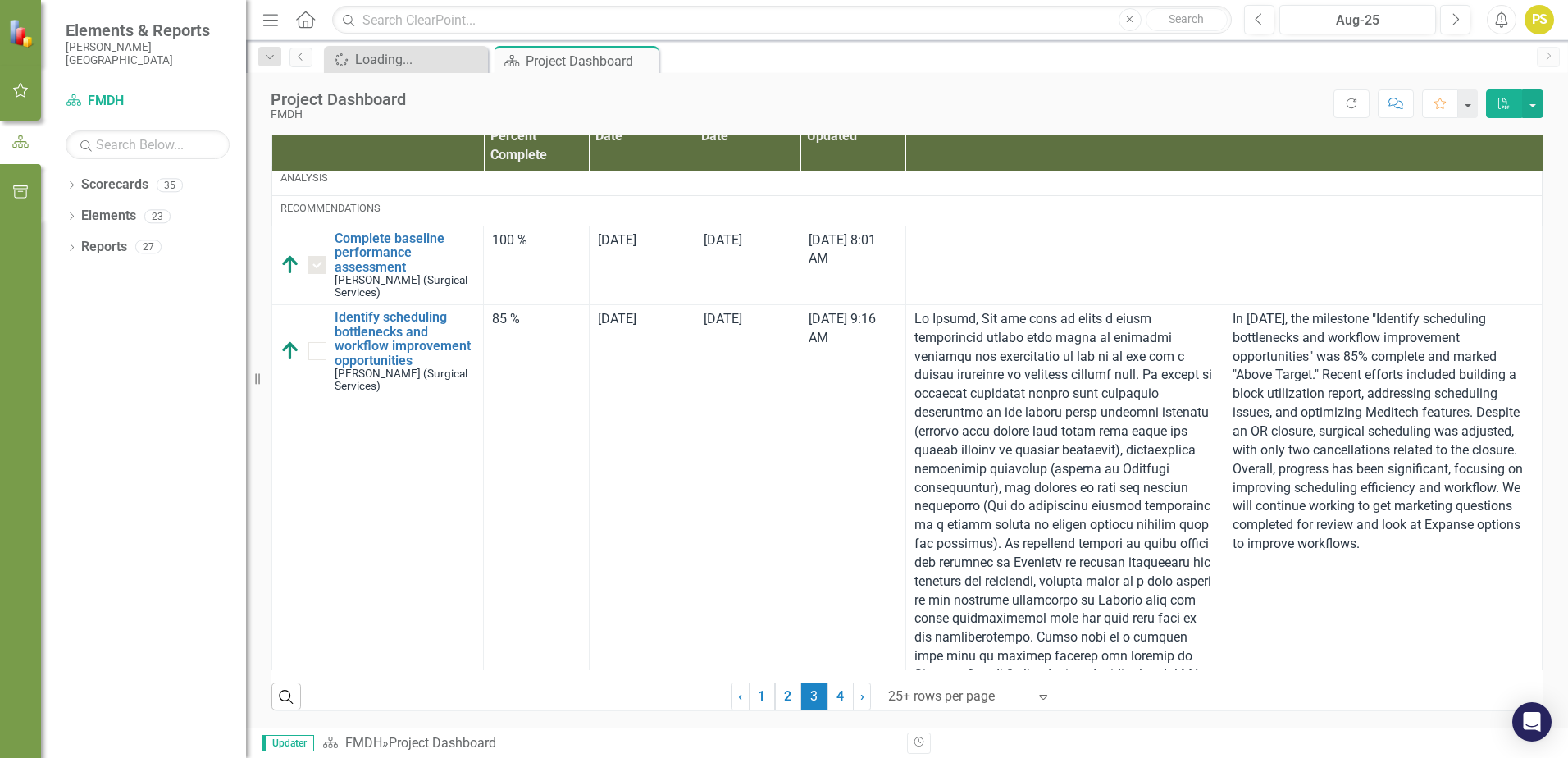
scroll to position [822, 0]
